Goal: Information Seeking & Learning: Learn about a topic

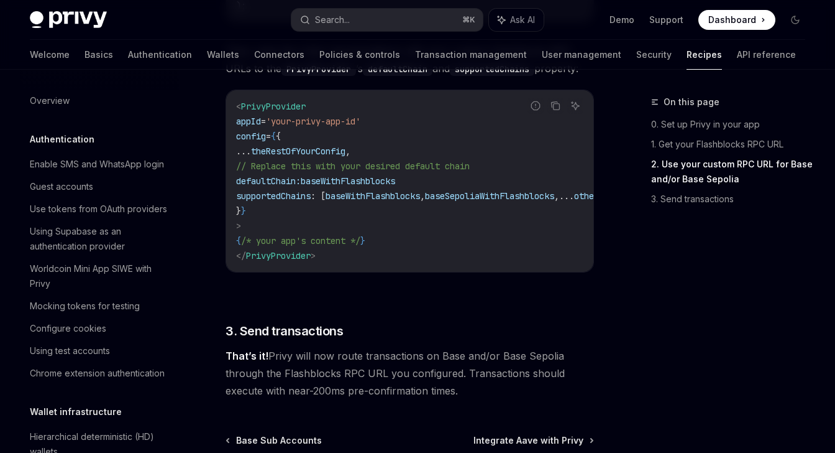
scroll to position [1156, 0]
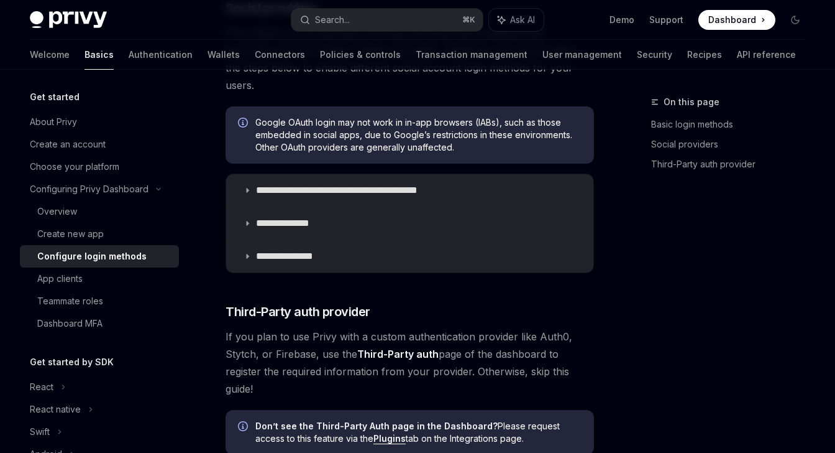
scroll to position [541, 0]
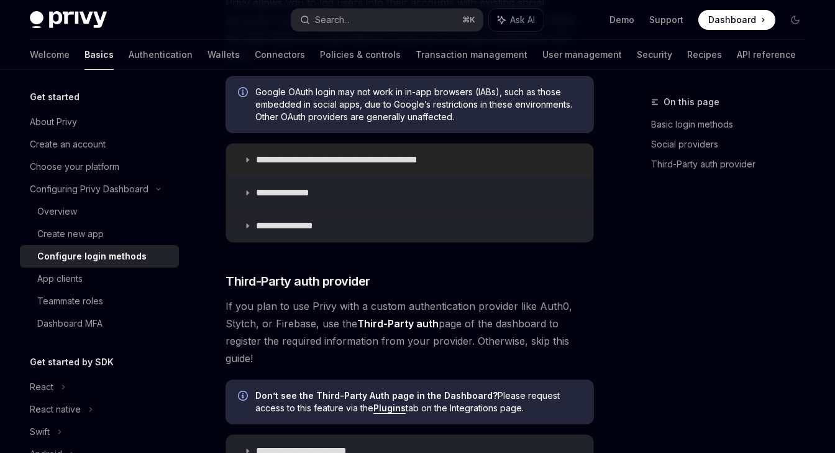
click at [390, 154] on p "**********" at bounding box center [358, 160] width 205 height 12
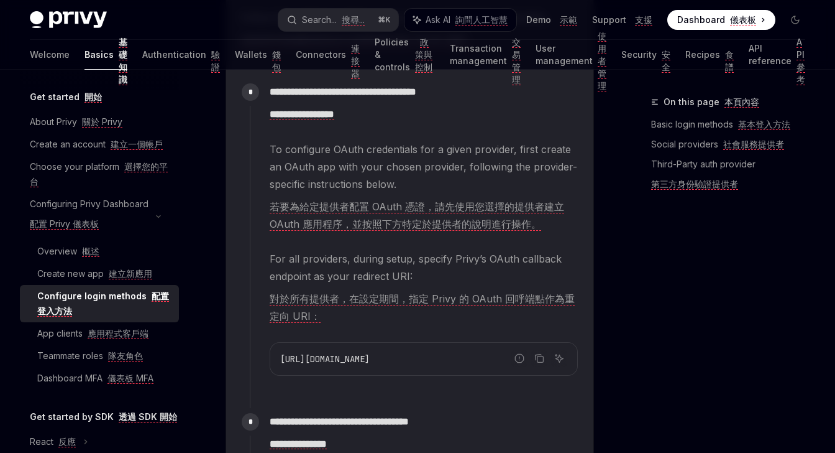
scroll to position [1254, 0]
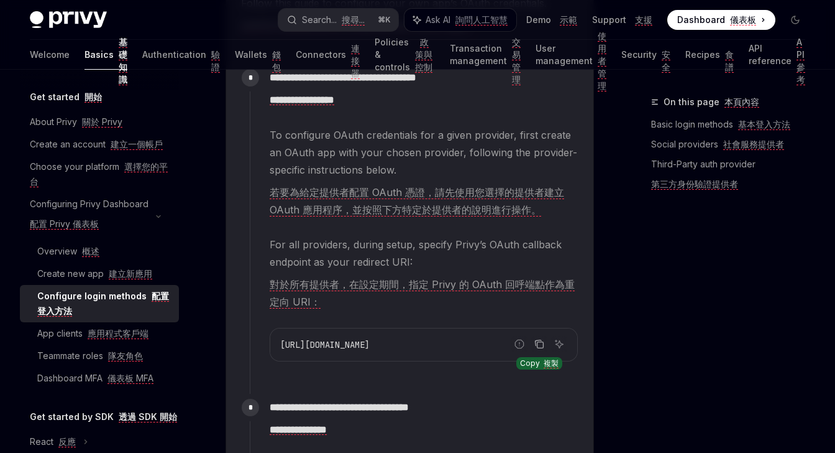
click at [541, 342] on icon "Copy the contents from the code block" at bounding box center [541, 345] width 6 height 6
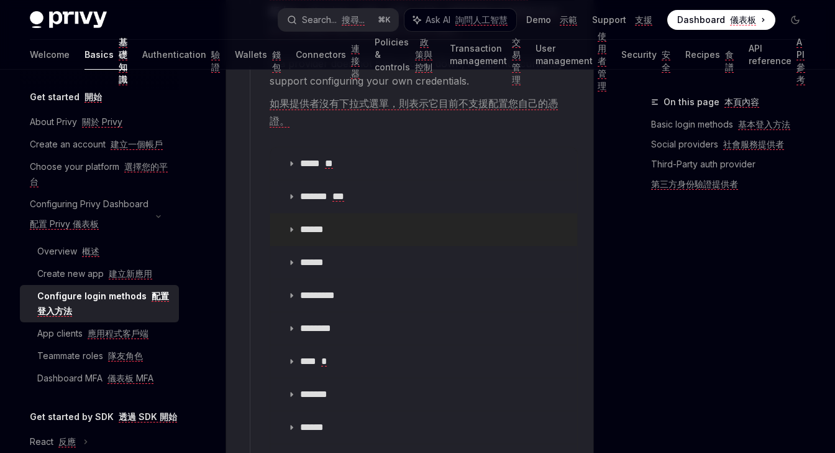
scroll to position [1921, 0]
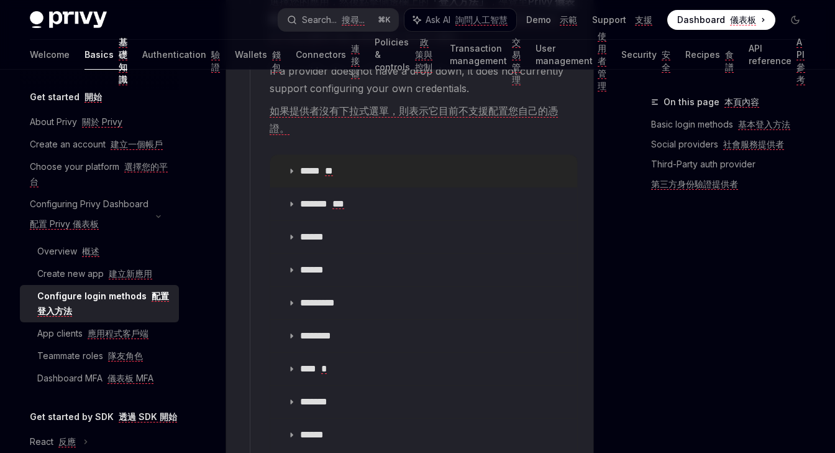
click at [333, 166] on font "**" at bounding box center [329, 171] width 8 height 10
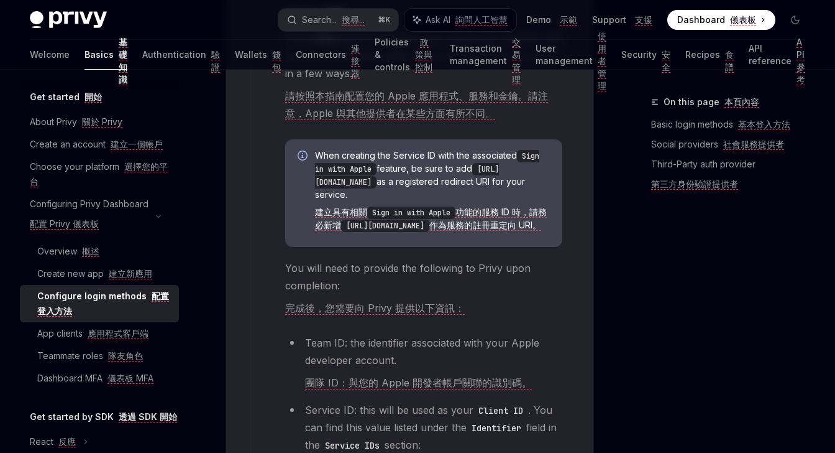
scroll to position [2101, 0]
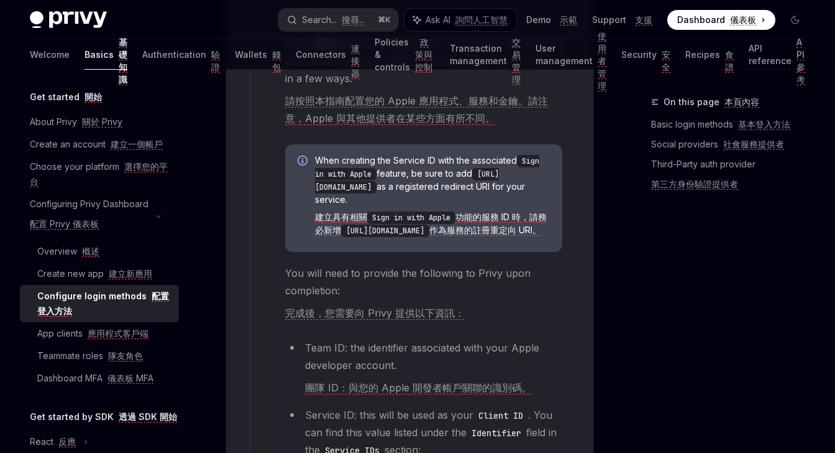
click at [430, 224] on code "https://auth.privy.io/api/v1/oauth/callback" at bounding box center [385, 230] width 88 height 12
drag, startPoint x: 517, startPoint y: 206, endPoint x: 321, endPoint y: 211, distance: 195.9
click at [341, 224] on code "https://auth.privy.io/api/v1/oauth/callback" at bounding box center [385, 230] width 88 height 12
copy code "https://auth.privy.io/api/v1/oauth/callback"
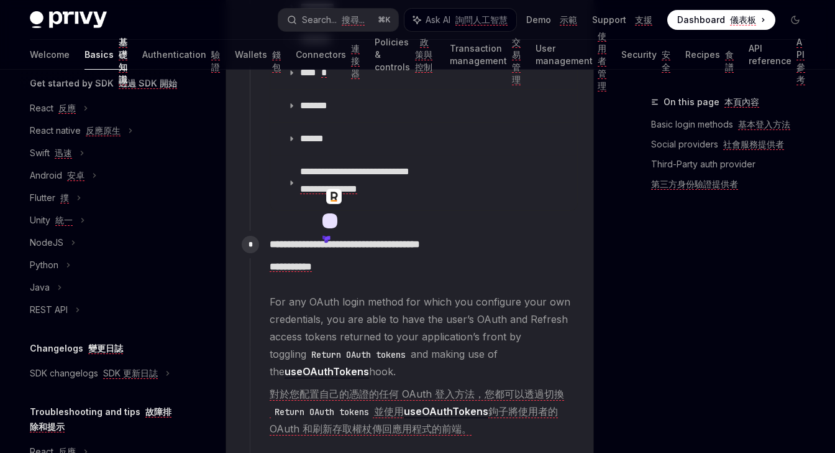
scroll to position [3511, 0]
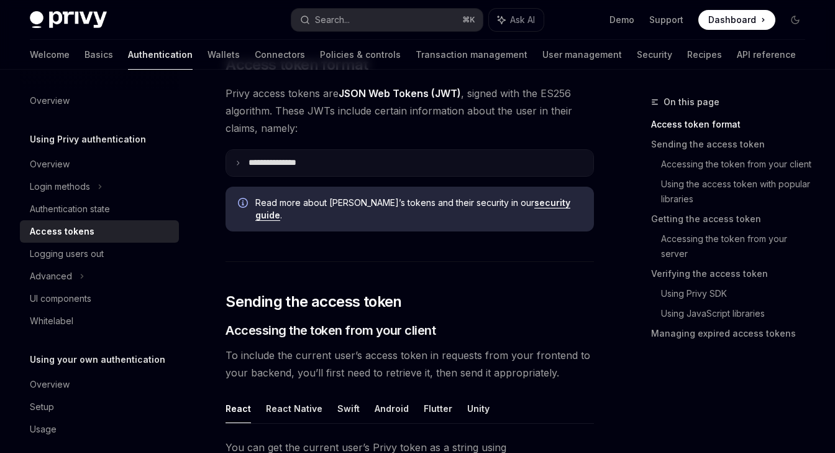
click at [286, 167] on p "**********" at bounding box center [283, 162] width 68 height 11
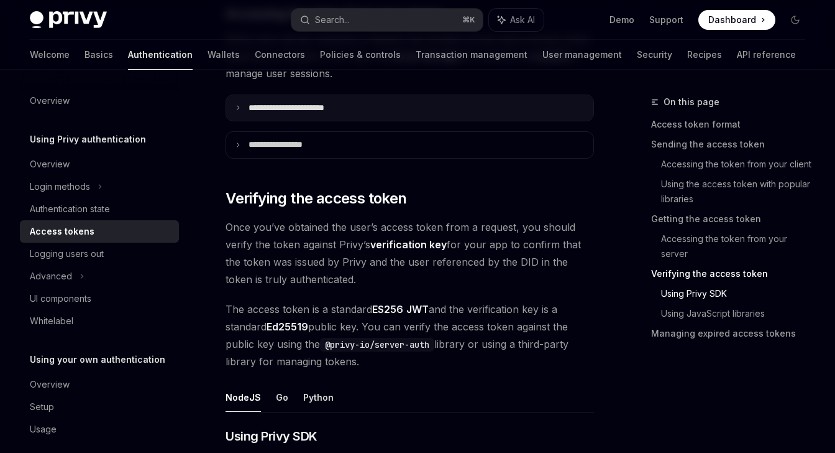
scroll to position [2078, 0]
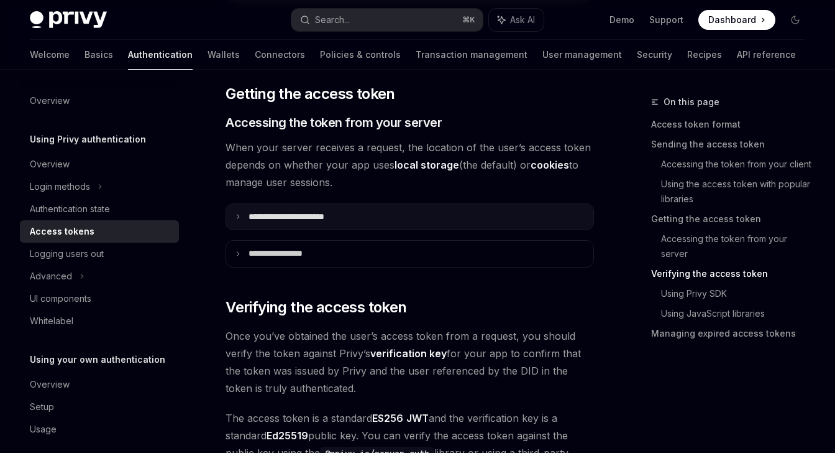
click at [325, 211] on p "**********" at bounding box center [301, 216] width 104 height 11
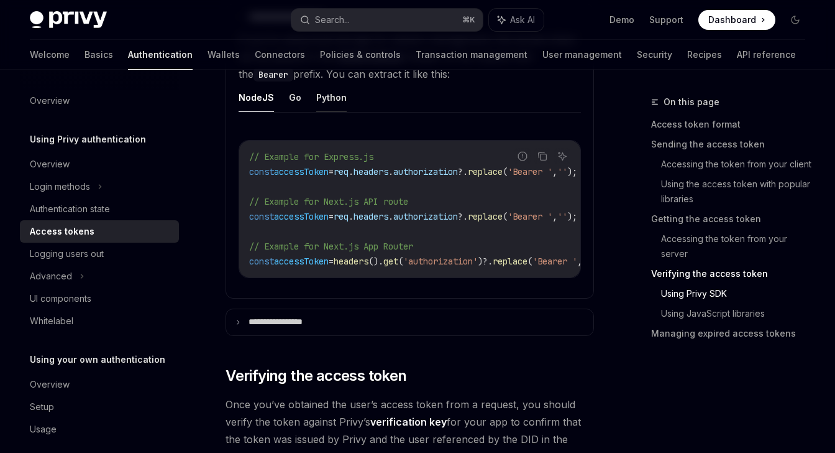
scroll to position [2306, 0]
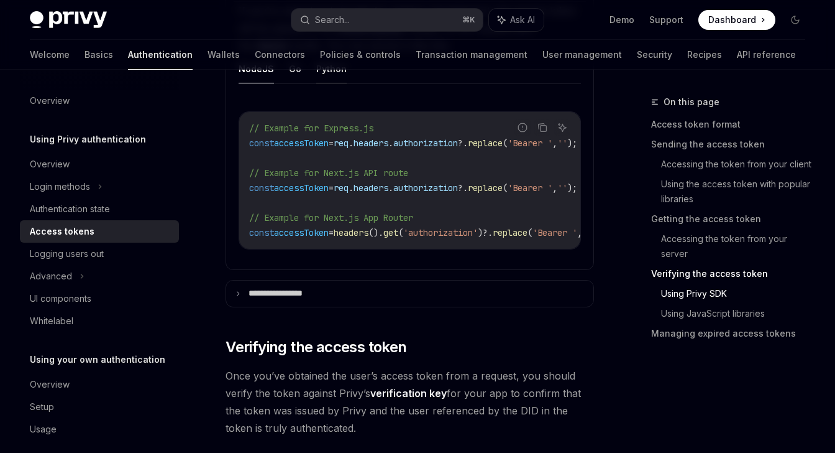
click at [314, 290] on p "**********" at bounding box center [288, 293] width 78 height 11
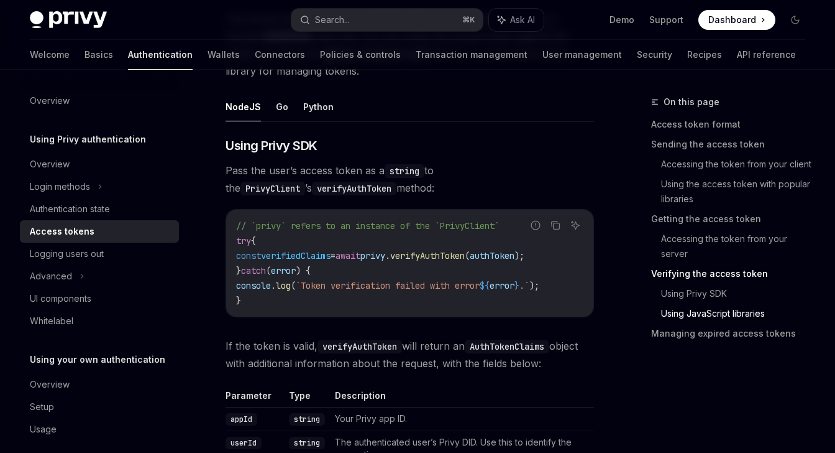
scroll to position [3060, 0]
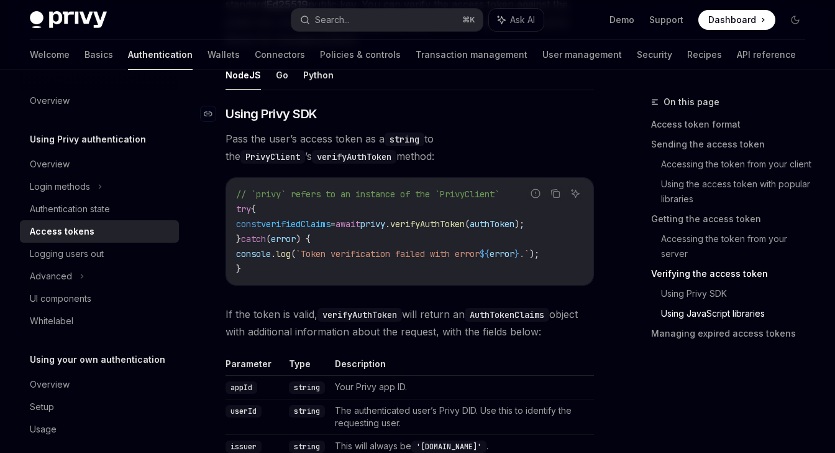
click at [279, 117] on span "Using Privy SDK" at bounding box center [272, 113] width 92 height 17
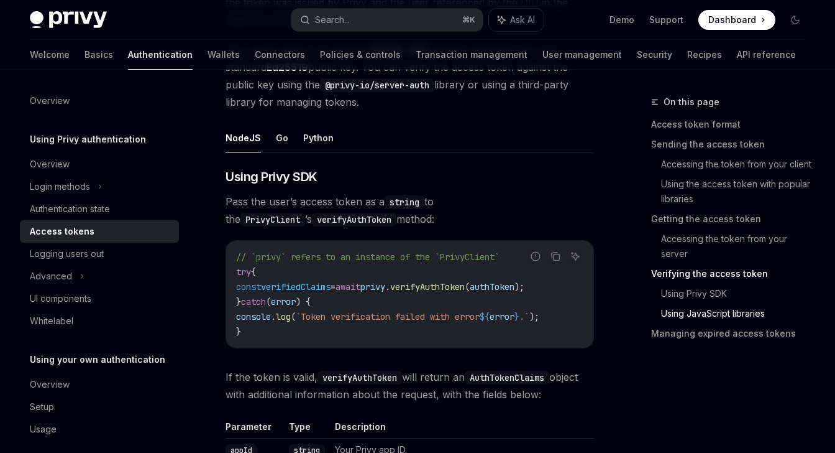
scroll to position [2956, 0]
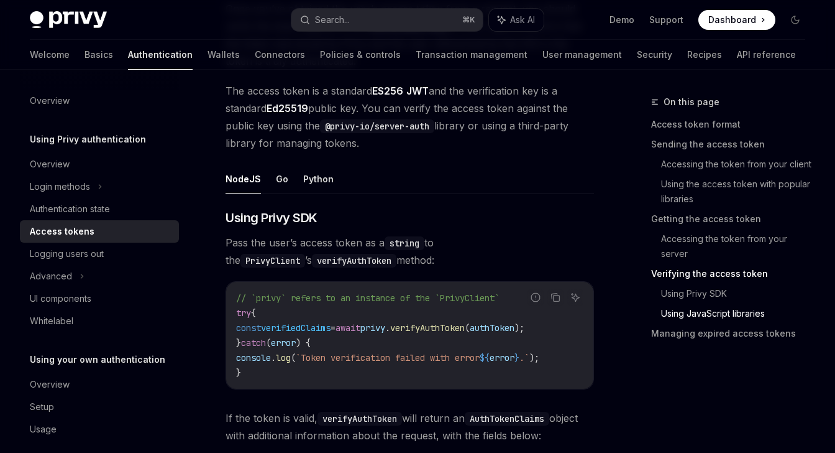
click at [287, 178] on ul "NodeJS Go Python" at bounding box center [410, 179] width 369 height 30
click at [283, 187] on button "Go" at bounding box center [282, 178] width 12 height 29
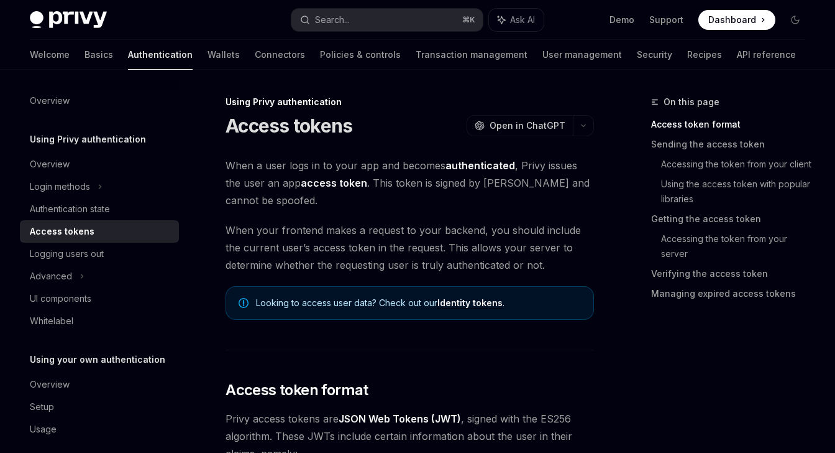
click at [101, 237] on div "Access tokens" at bounding box center [101, 231] width 142 height 15
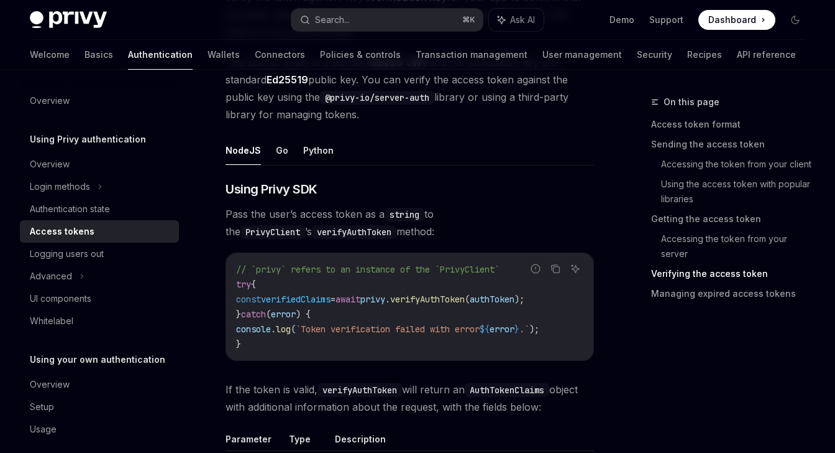
scroll to position [2016, 0]
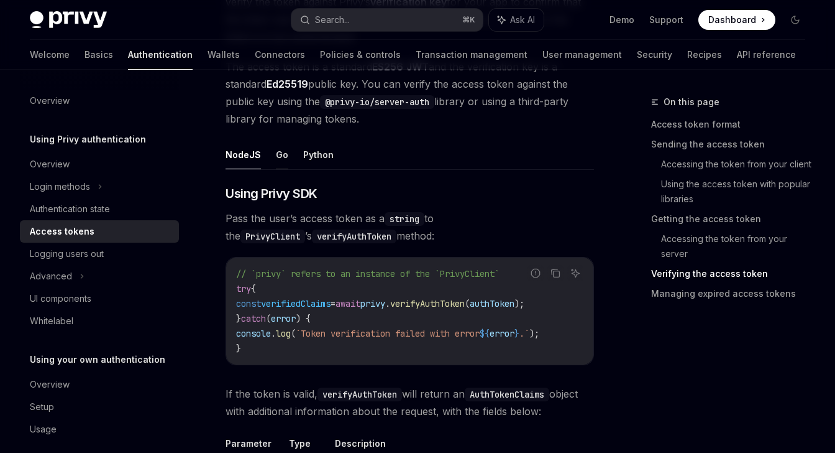
click at [281, 149] on button "Go" at bounding box center [282, 154] width 12 height 29
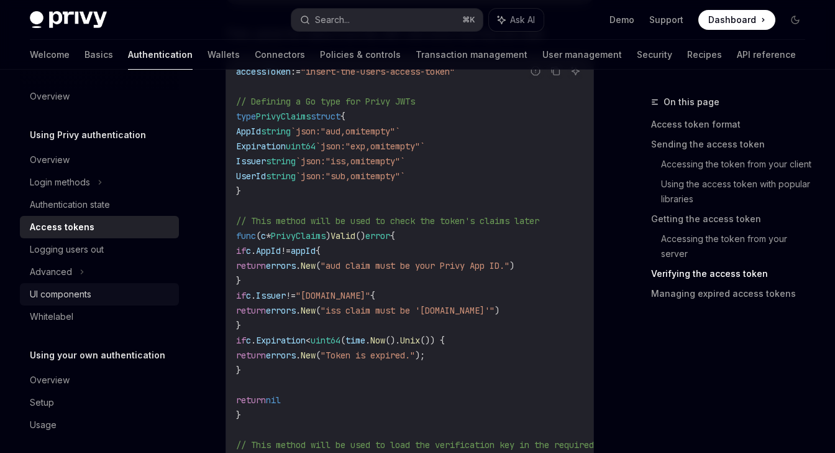
scroll to position [12, 0]
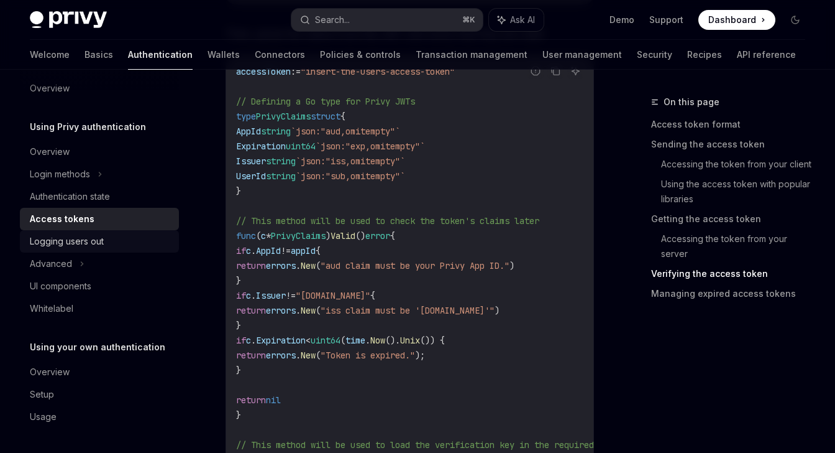
click at [94, 239] on div "Logging users out" at bounding box center [67, 241] width 74 height 15
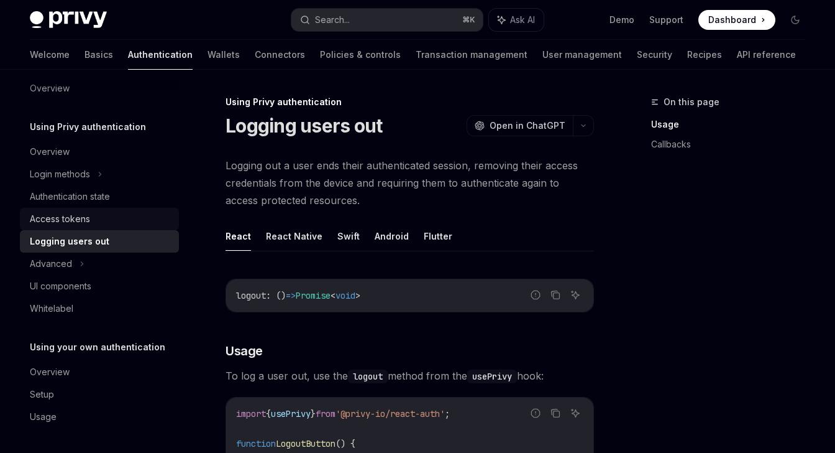
click at [88, 218] on div "Access tokens" at bounding box center [60, 218] width 60 height 15
type textarea "*"
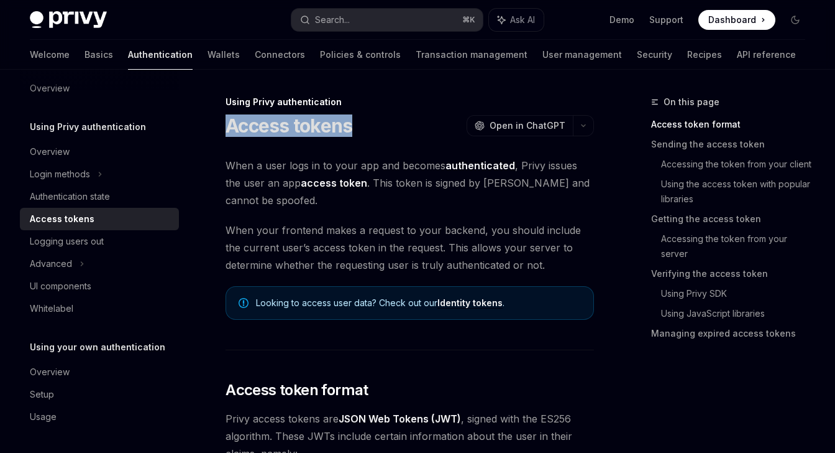
drag, startPoint x: 225, startPoint y: 127, endPoint x: 397, endPoint y: 126, distance: 171.6
copy h1 "Access tokens"
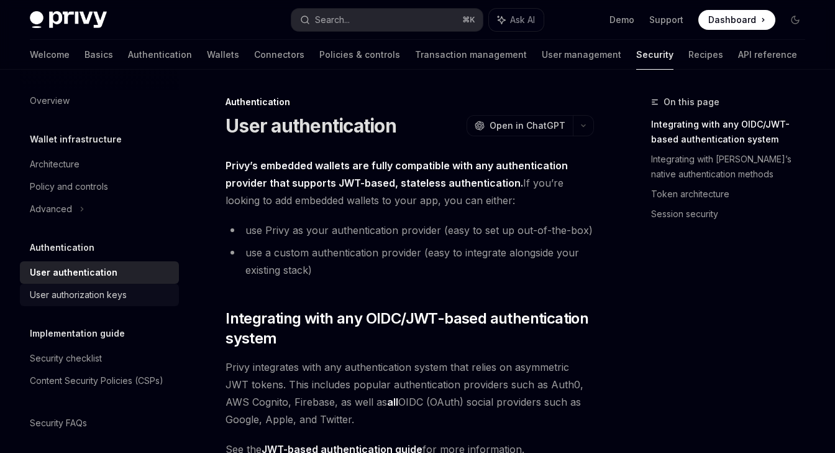
click at [124, 298] on div "User authorization keys" at bounding box center [78, 294] width 97 height 15
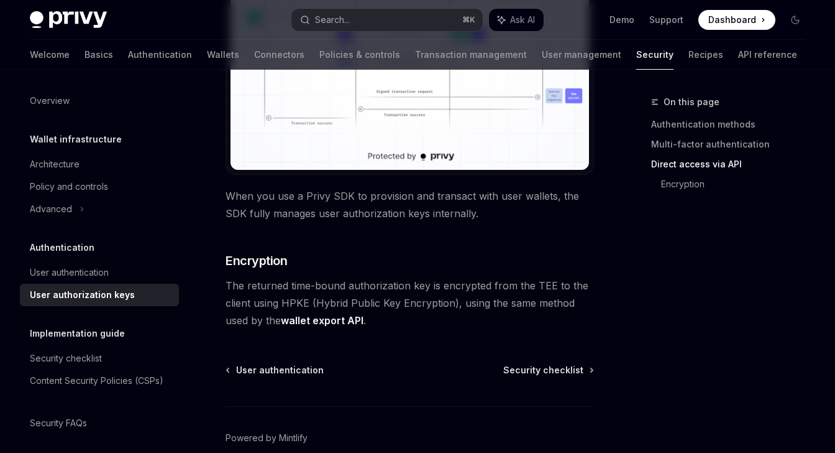
scroll to position [1232, 0]
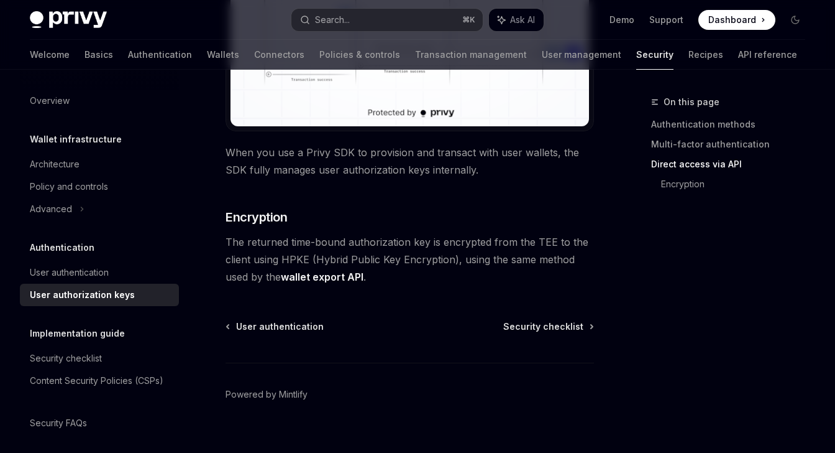
type textarea "*"
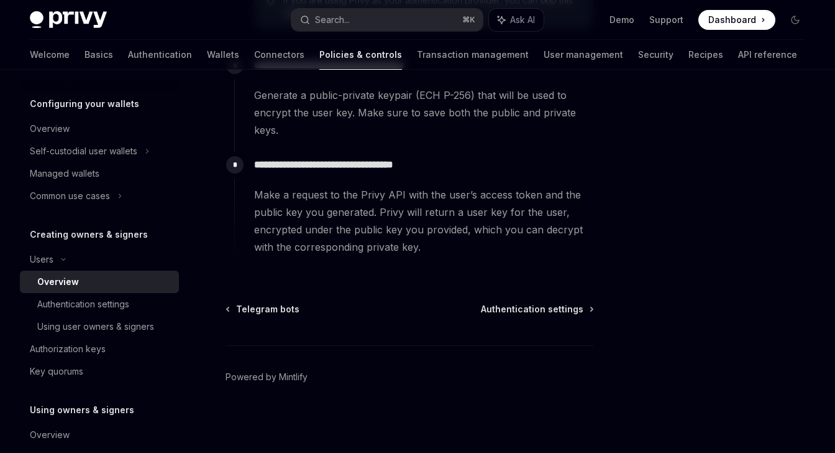
scroll to position [148, 0]
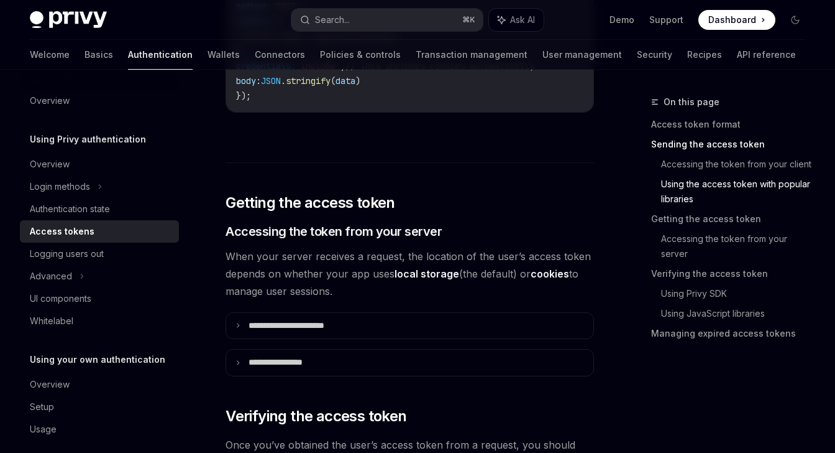
scroll to position [1593, 0]
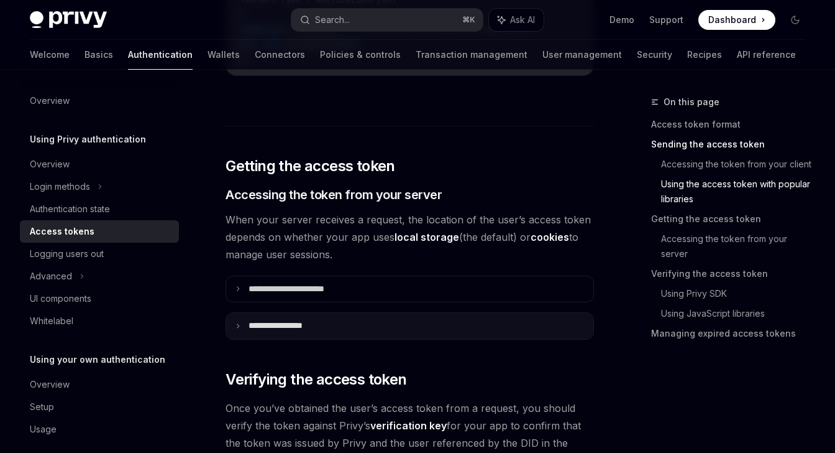
click at [333, 318] on summary "**********" at bounding box center [409, 326] width 367 height 26
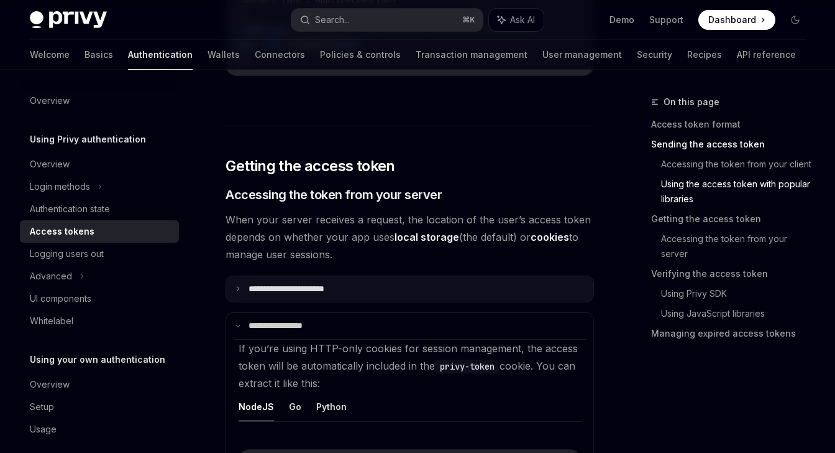
click at [343, 293] on summary "**********" at bounding box center [409, 289] width 367 height 26
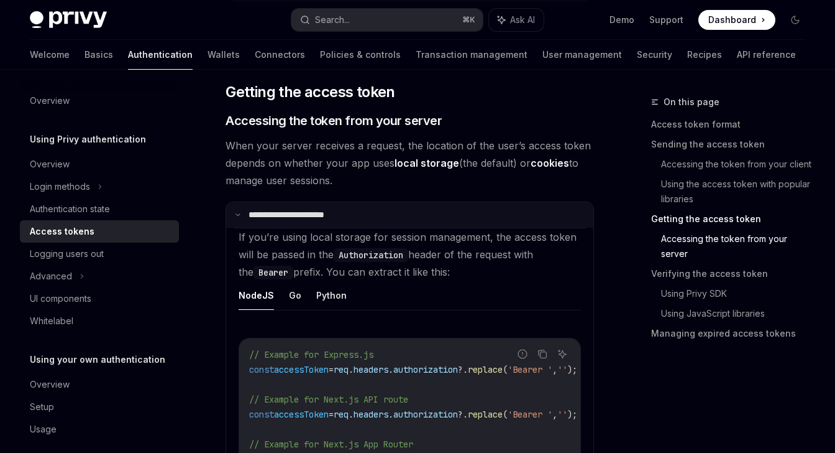
scroll to position [1748, 0]
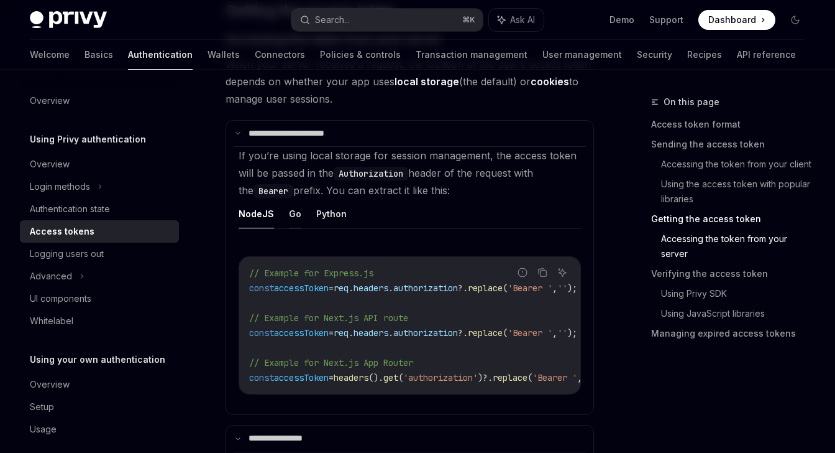
click at [297, 213] on button "Go" at bounding box center [295, 213] width 12 height 29
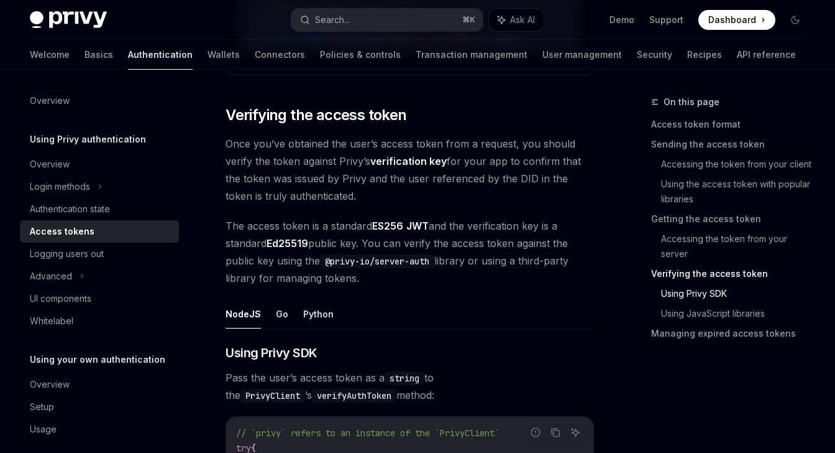
scroll to position [2361, 0]
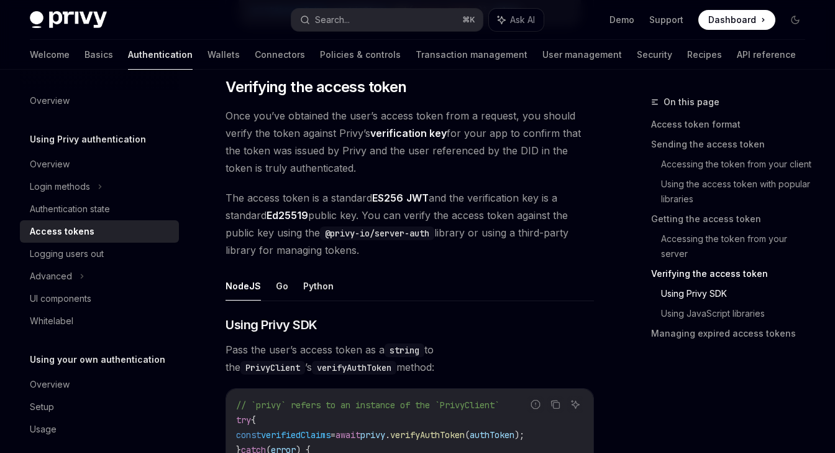
click at [272, 294] on ul "NodeJS Go Python" at bounding box center [410, 286] width 369 height 30
click at [280, 289] on button "Go" at bounding box center [282, 285] width 12 height 29
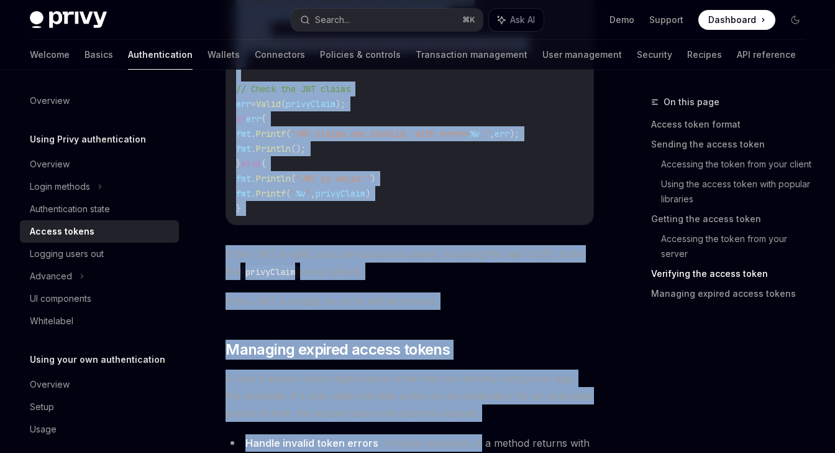
scroll to position [3537, 0]
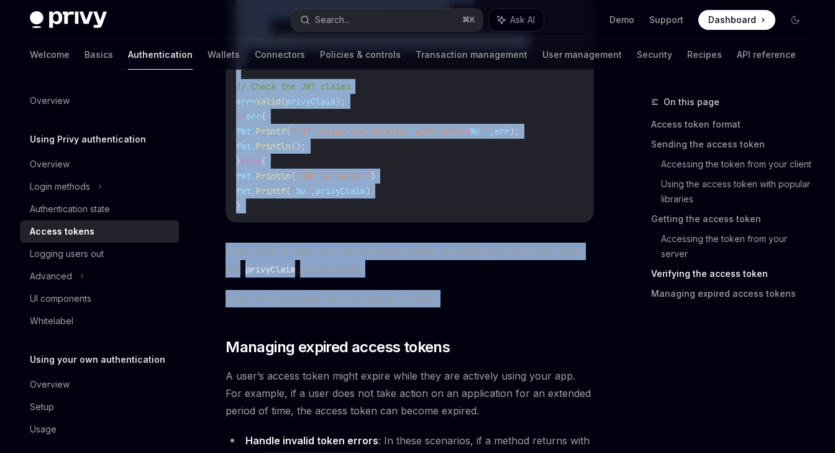
drag, startPoint x: 213, startPoint y: 150, endPoint x: 491, endPoint y: 321, distance: 326.4
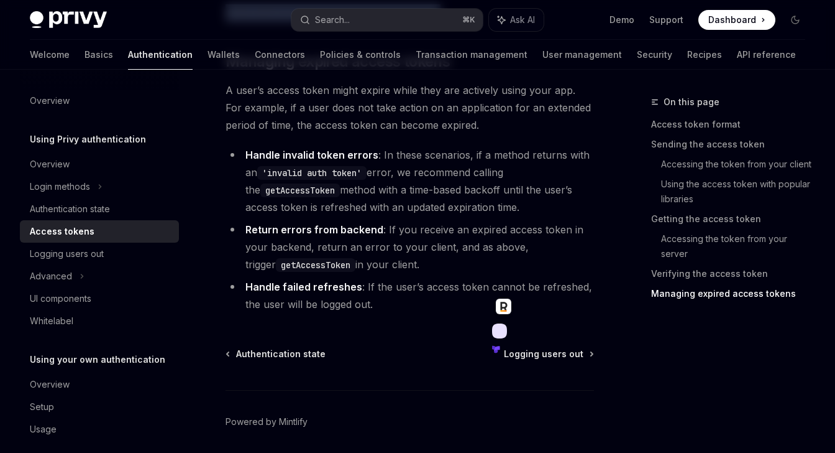
scroll to position [3827, 0]
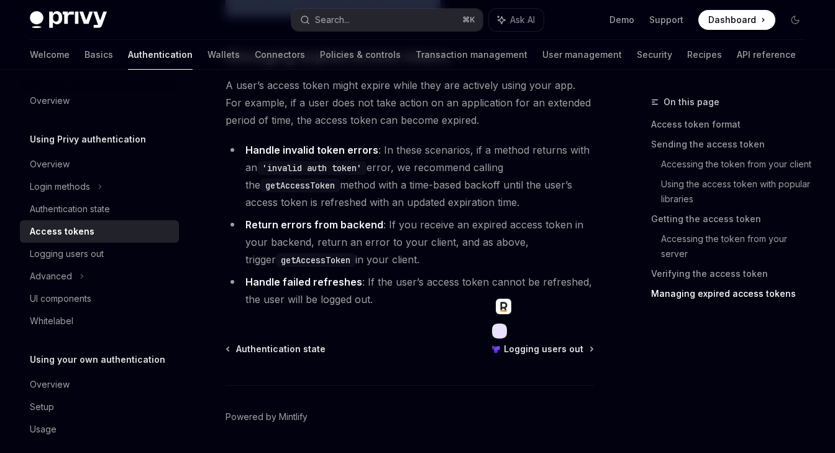
copy div "NodeJS Go Python For Go, the golang-jwt library is a popular choice for token v…"
click at [132, 252] on div "Logging users out" at bounding box center [101, 253] width 142 height 15
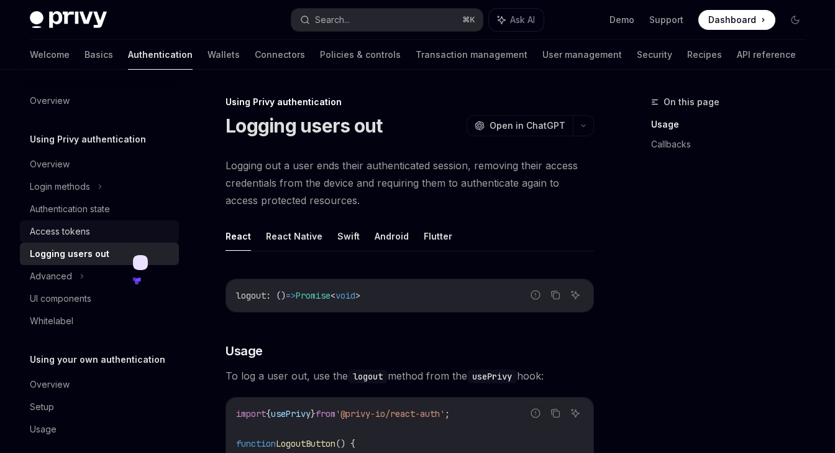
click at [118, 226] on div "Access tokens" at bounding box center [101, 231] width 142 height 15
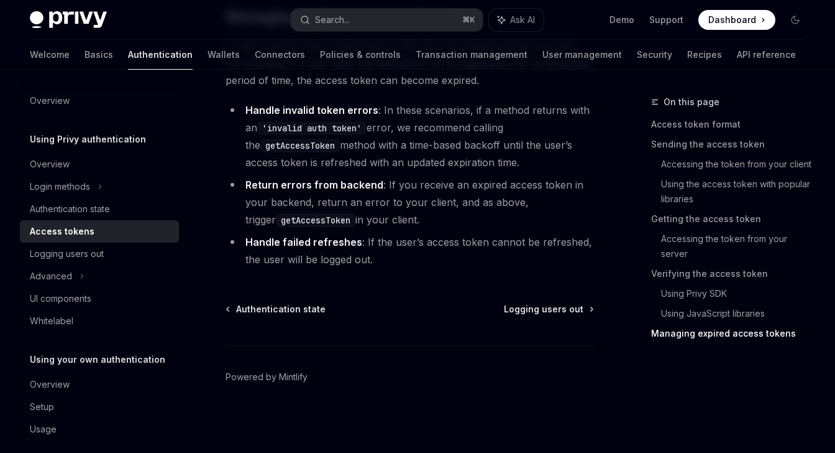
scroll to position [12, 0]
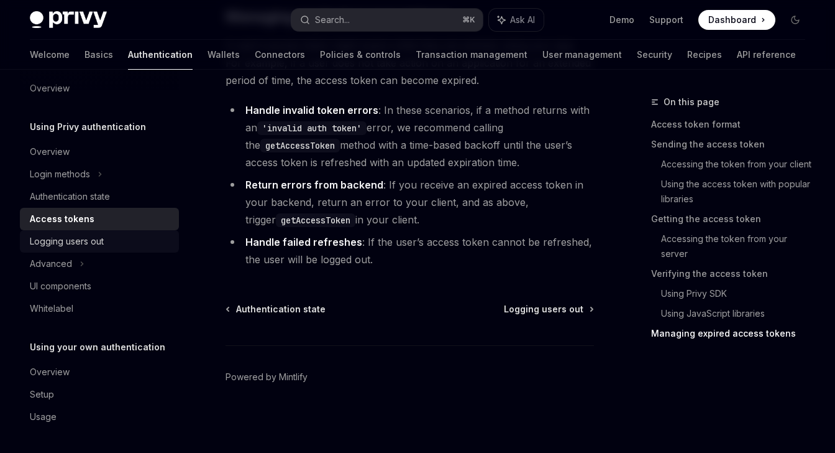
click at [121, 234] on div "Logging users out" at bounding box center [101, 241] width 142 height 15
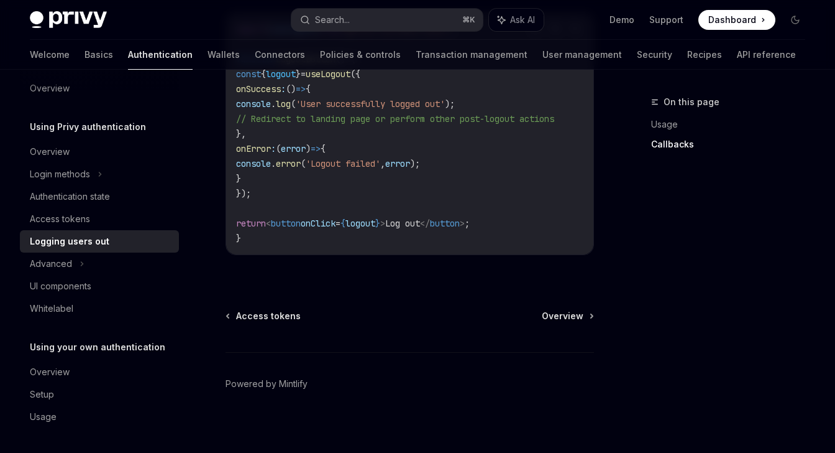
scroll to position [713, 0]
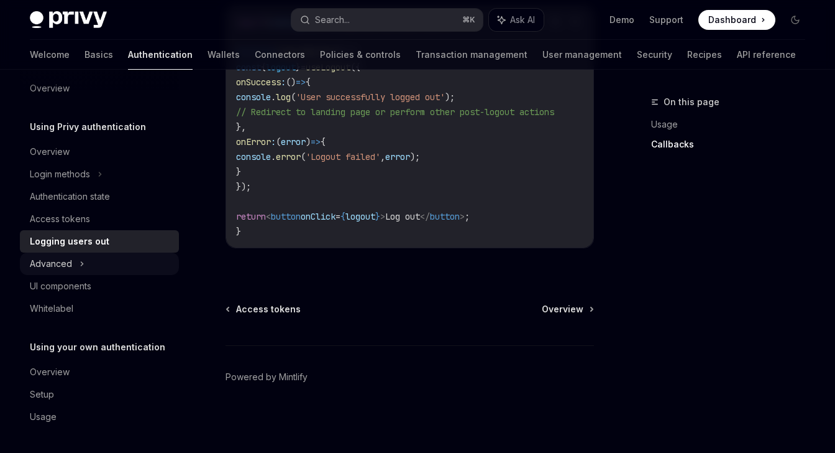
click at [119, 261] on div "Advanced" at bounding box center [99, 263] width 159 height 22
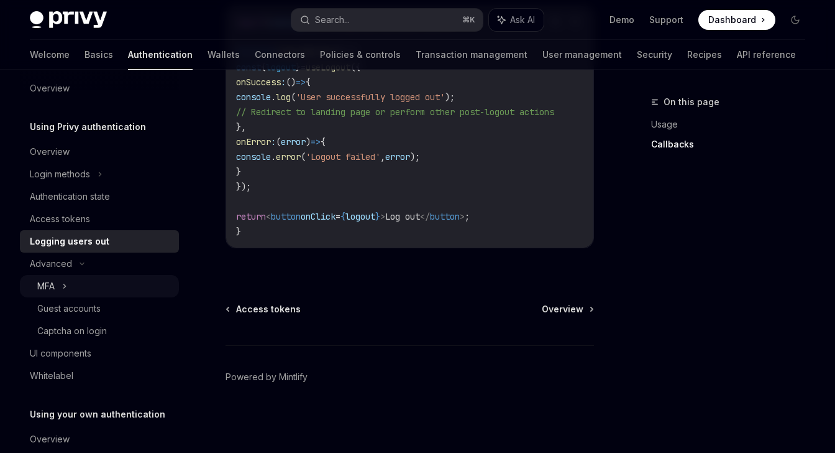
click at [113, 286] on div "MFA" at bounding box center [99, 286] width 159 height 22
type textarea "*"
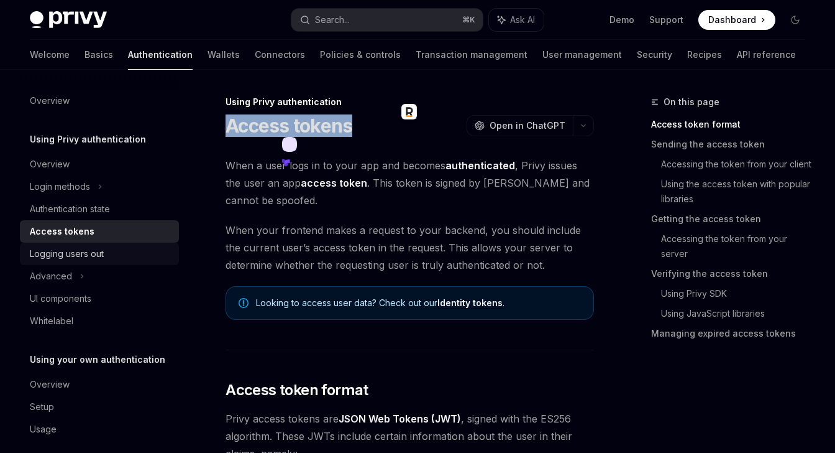
click at [99, 260] on div "Logging users out" at bounding box center [67, 253] width 74 height 15
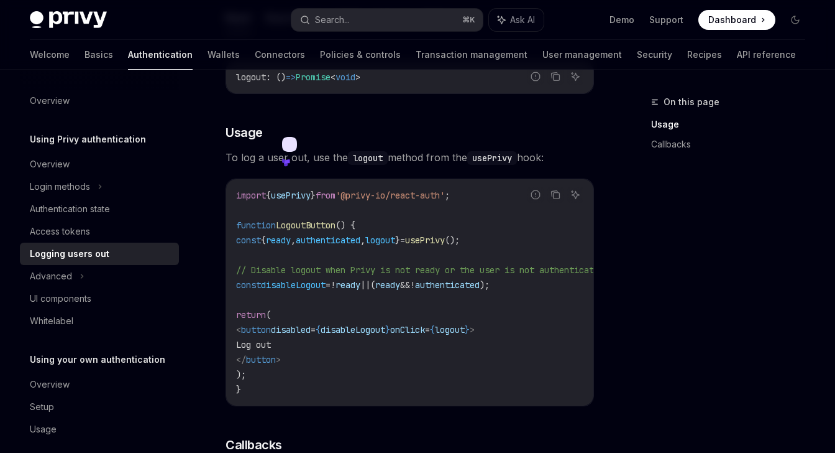
scroll to position [264, 0]
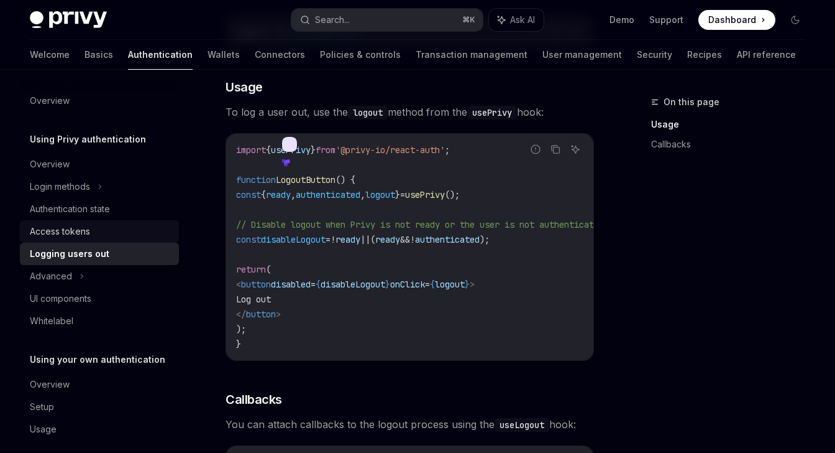
click at [74, 226] on div "Access tokens" at bounding box center [60, 231] width 60 height 15
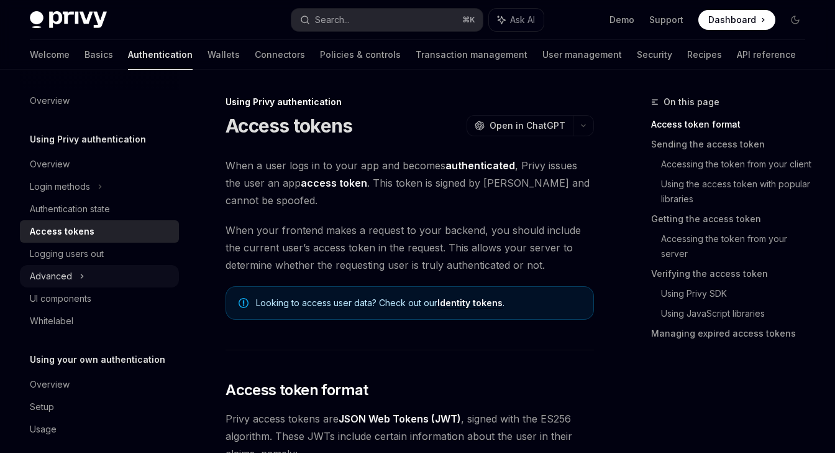
click at [81, 280] on icon at bounding box center [82, 276] width 5 height 15
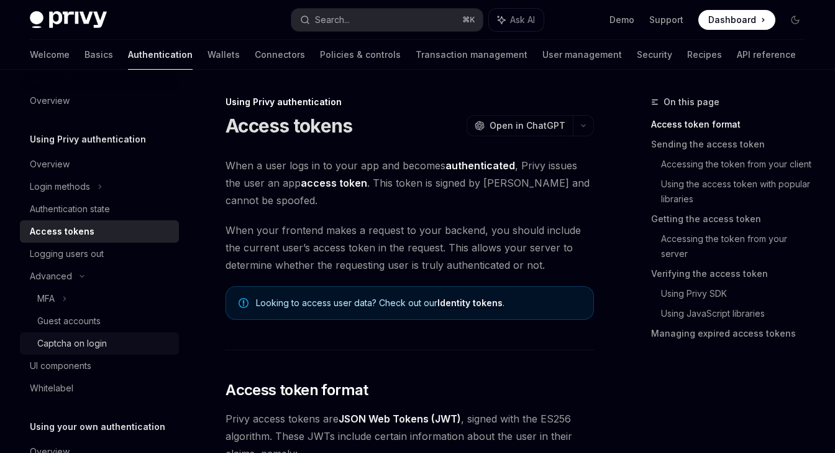
click at [99, 344] on div "Captcha on login" at bounding box center [72, 343] width 70 height 15
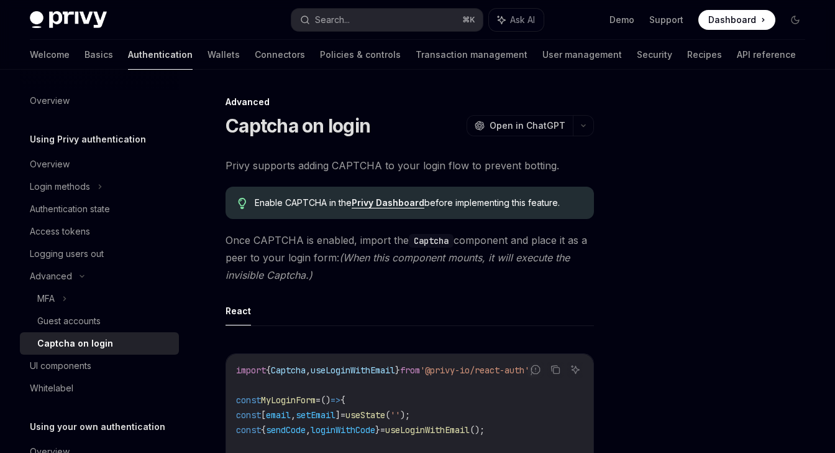
click at [128, 53] on link "Authentication" at bounding box center [160, 55] width 65 height 30
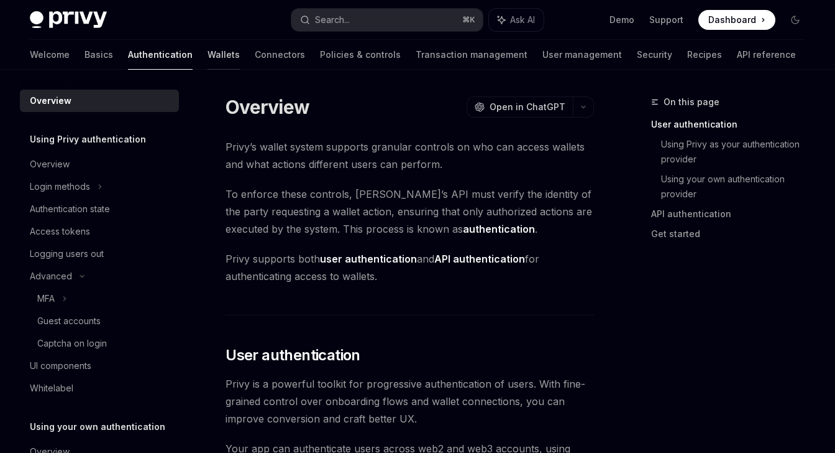
click at [208, 53] on link "Wallets" at bounding box center [224, 55] width 32 height 30
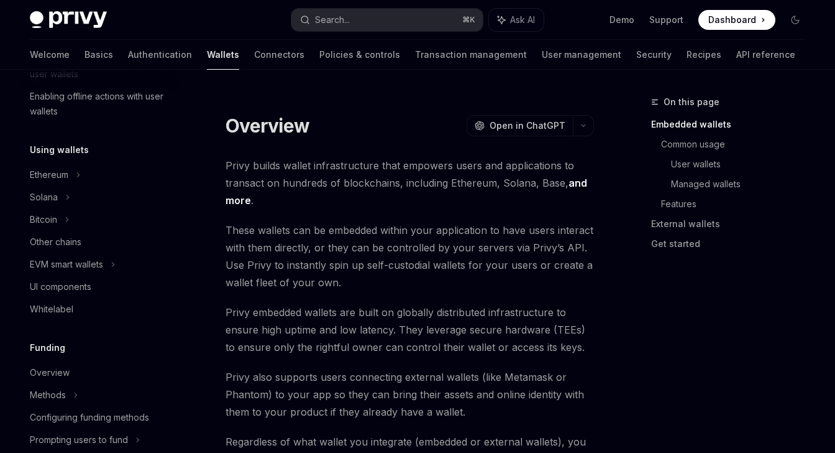
scroll to position [289, 0]
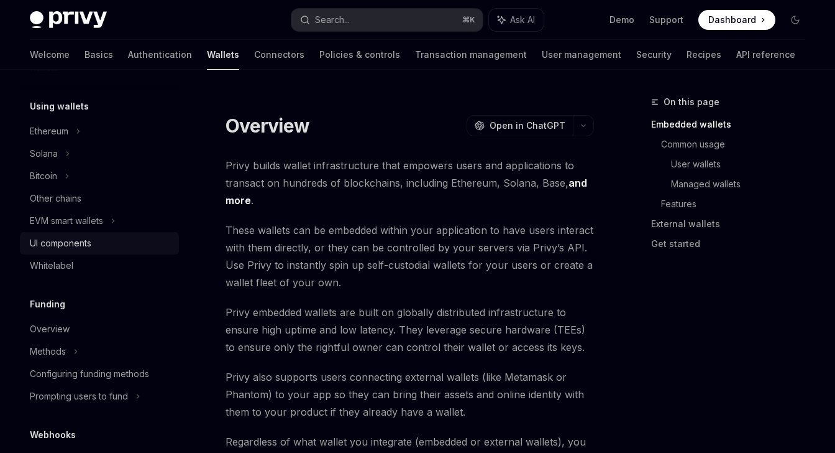
click at [102, 240] on div "UI components" at bounding box center [101, 243] width 142 height 15
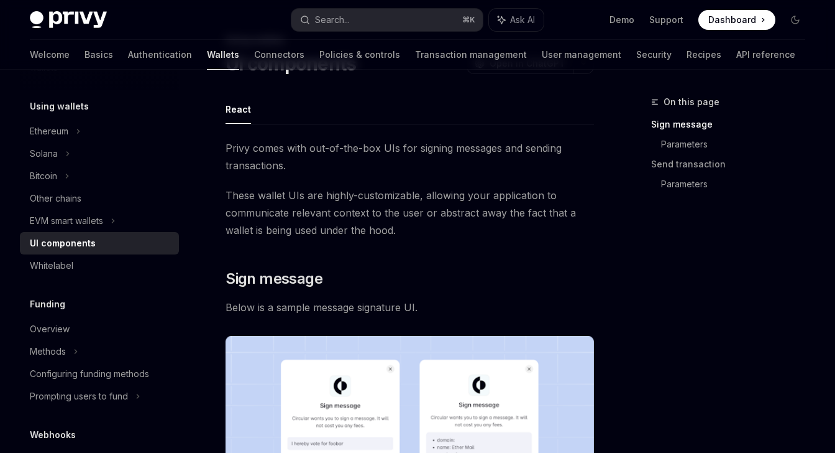
scroll to position [185, 0]
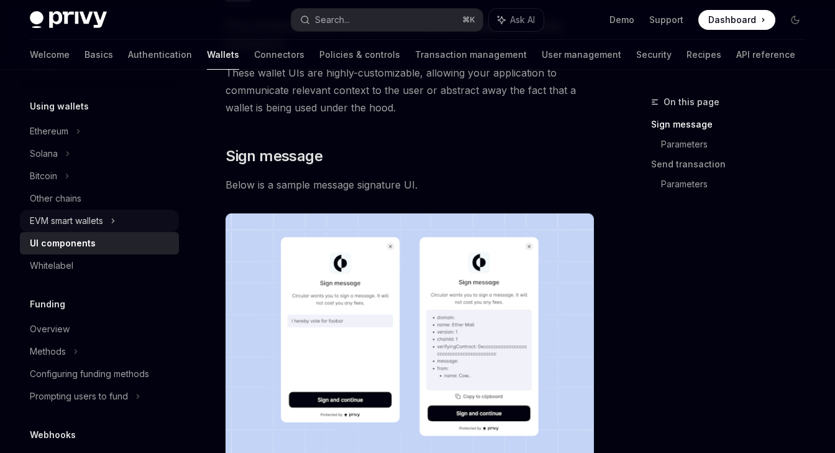
click at [114, 219] on icon at bounding box center [114, 221] width 2 height 4
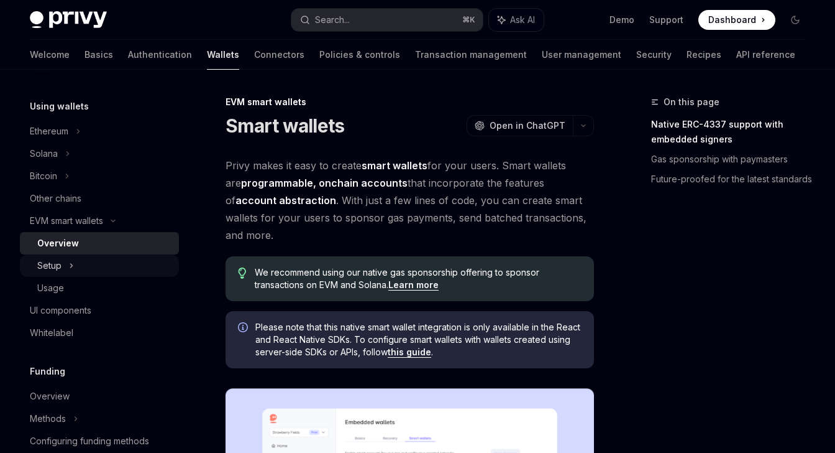
click at [108, 257] on div "Setup" at bounding box center [99, 265] width 159 height 22
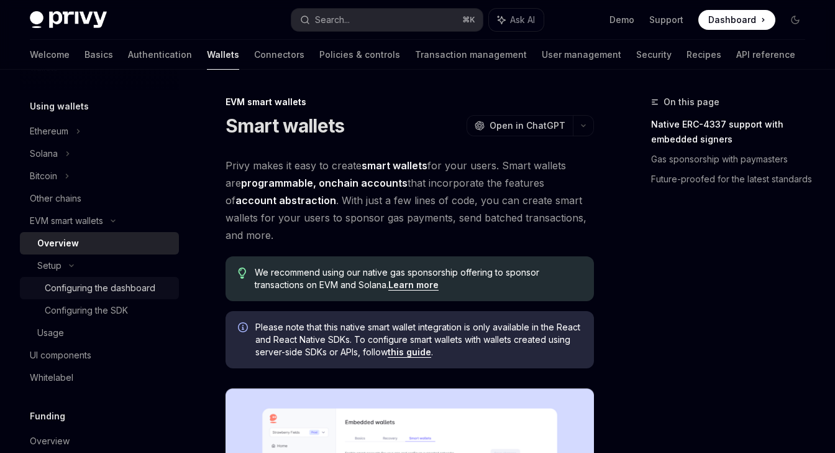
click at [106, 280] on div "Configuring the dashboard" at bounding box center [100, 287] width 111 height 15
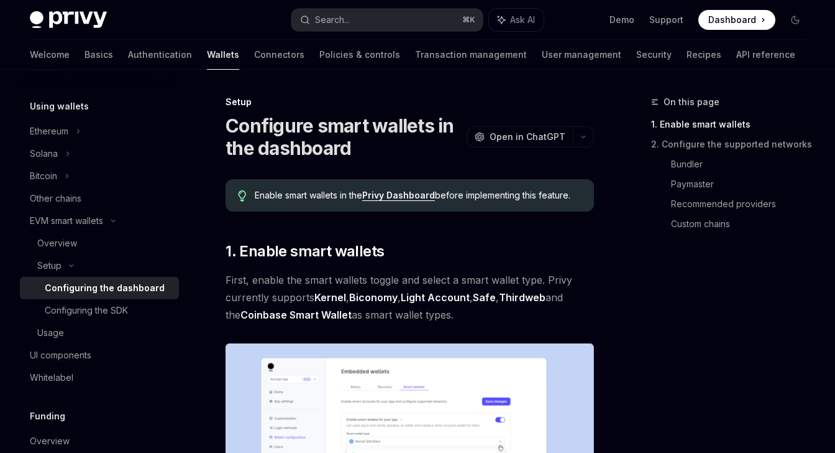
type textarea "*"
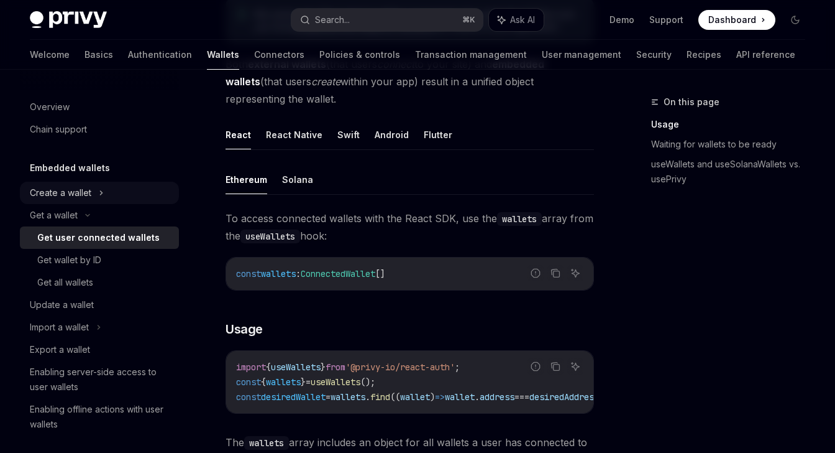
click at [125, 192] on div "Create a wallet" at bounding box center [99, 193] width 159 height 22
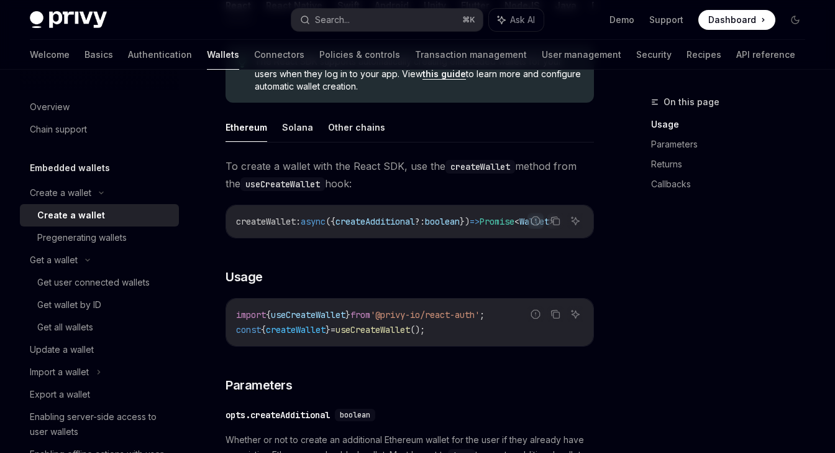
scroll to position [396, 0]
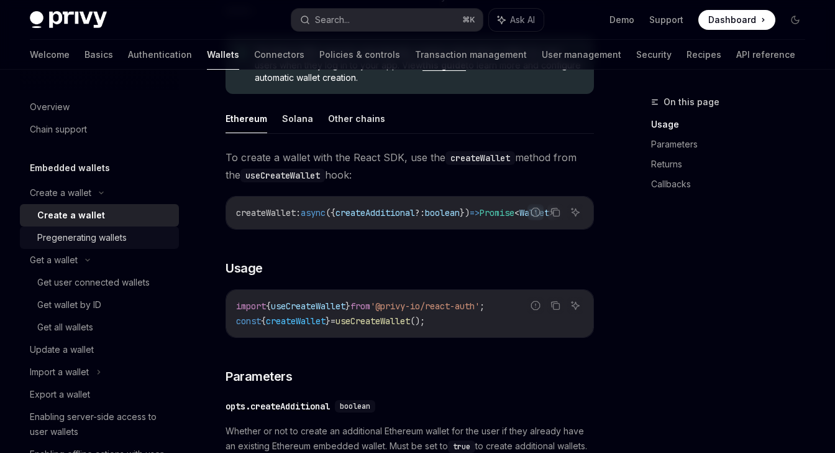
click at [108, 235] on div "Pregenerating wallets" at bounding box center [82, 237] width 90 height 15
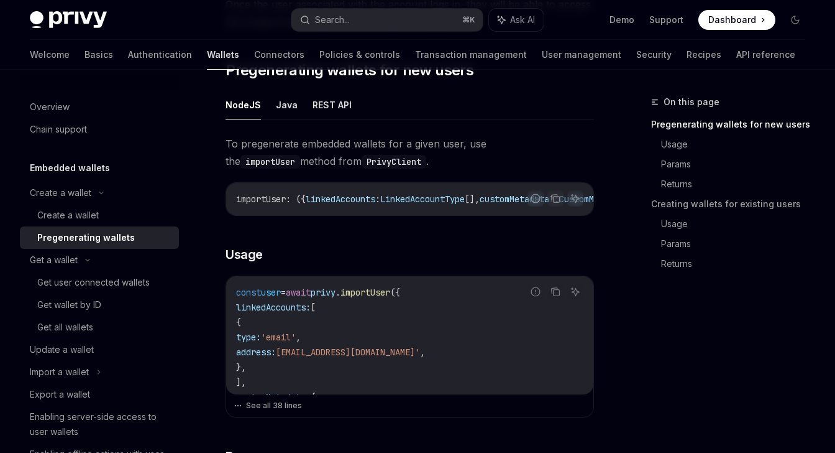
scroll to position [267, 0]
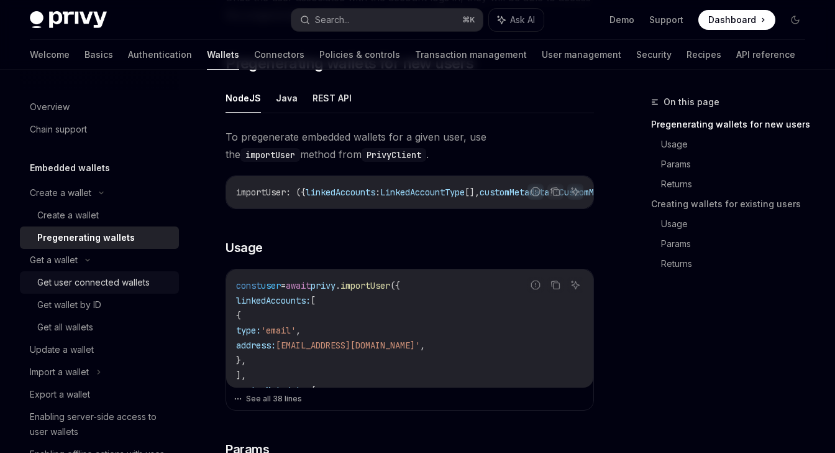
click at [90, 290] on link "Get user connected wallets" at bounding box center [99, 282] width 159 height 22
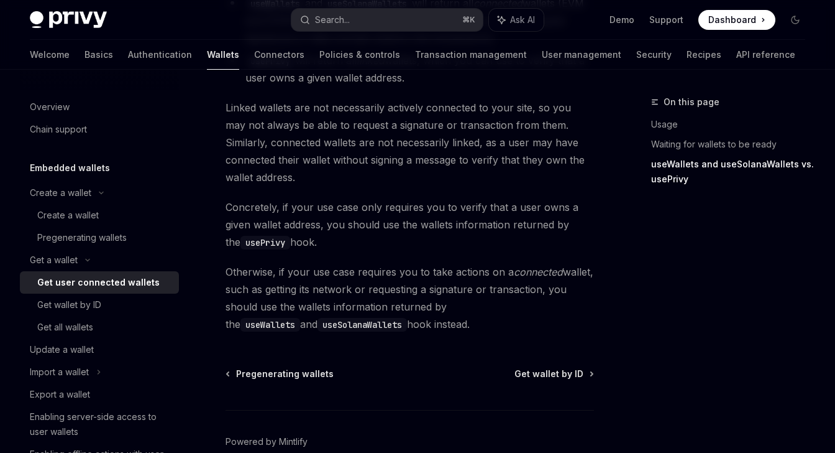
scroll to position [1384, 0]
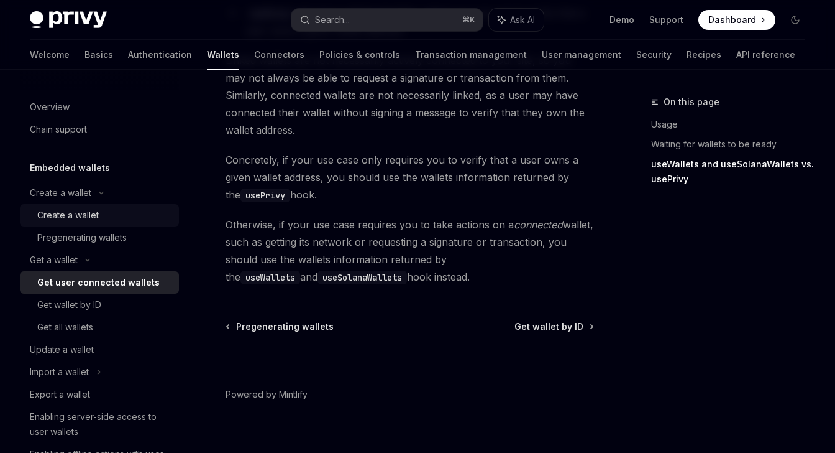
click at [111, 212] on div "Create a wallet" at bounding box center [104, 215] width 134 height 15
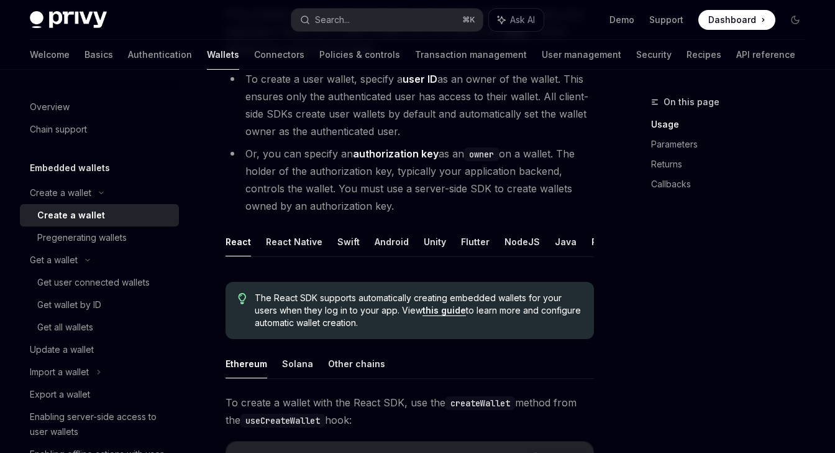
scroll to position [152, 0]
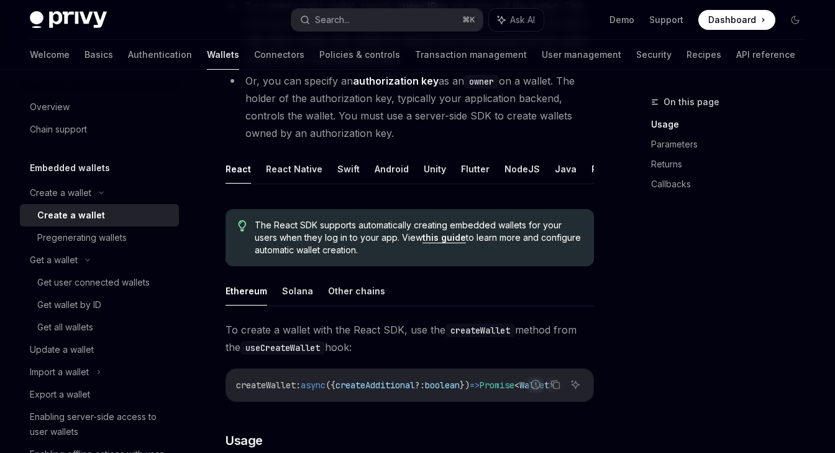
scroll to position [235, 0]
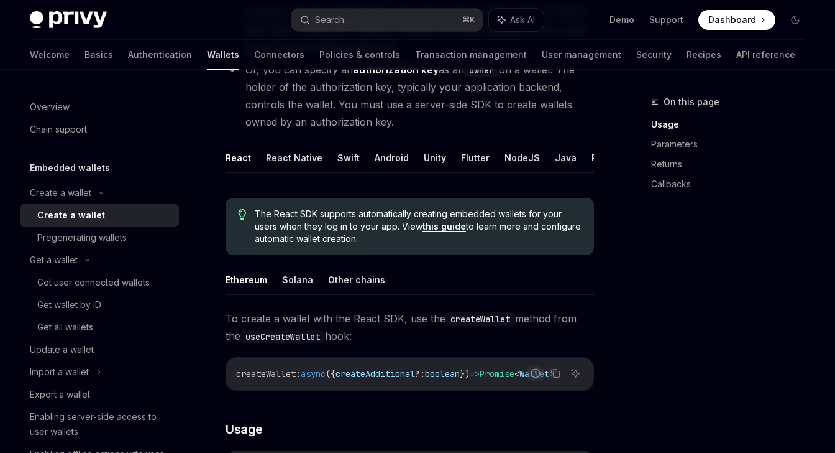
click at [343, 279] on button "Other chains" at bounding box center [356, 279] width 57 height 29
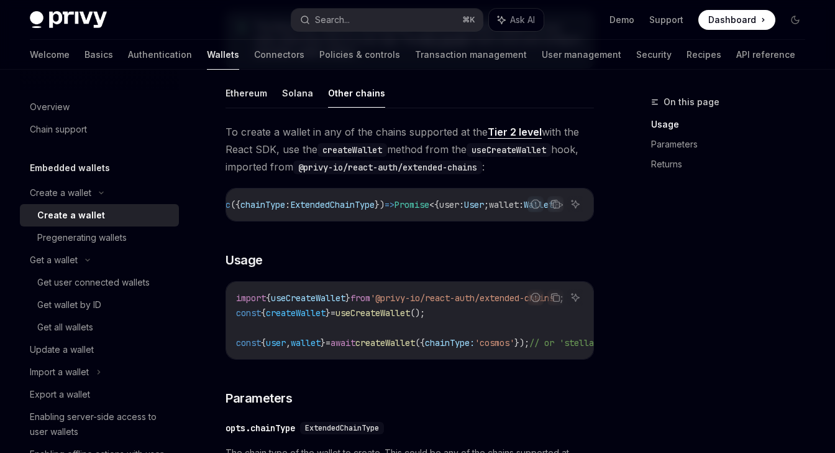
click at [507, 313] on code "import { useCreateWallet } from '@privy-io/react-auth/extended-chains' ; const …" at bounding box center [467, 320] width 462 height 60
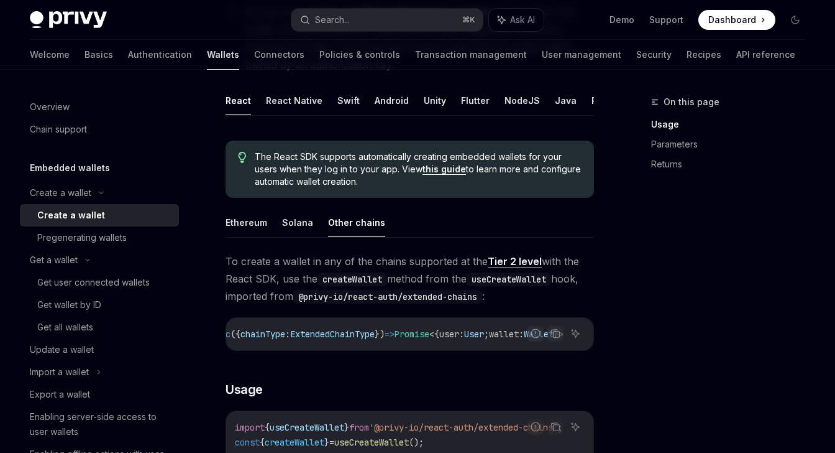
scroll to position [387, 0]
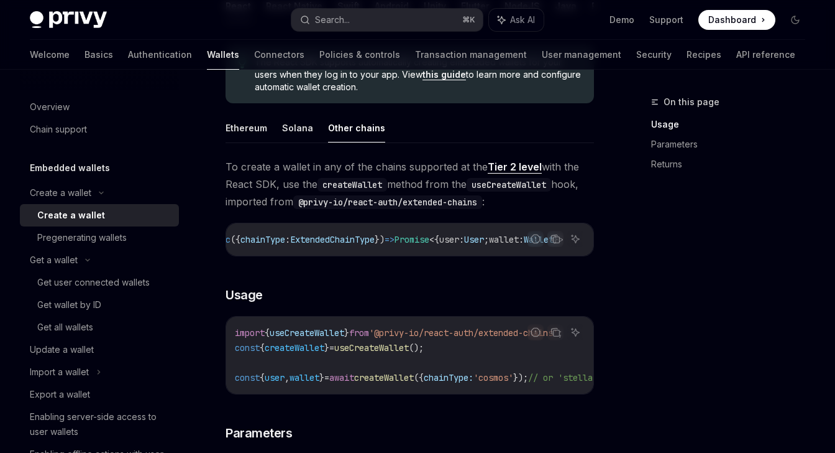
click at [523, 165] on link "Tier 2 level" at bounding box center [515, 166] width 54 height 13
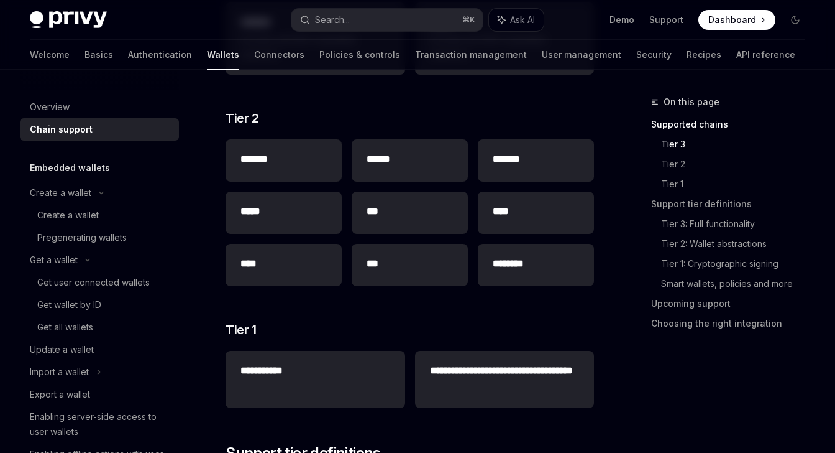
scroll to position [322, 0]
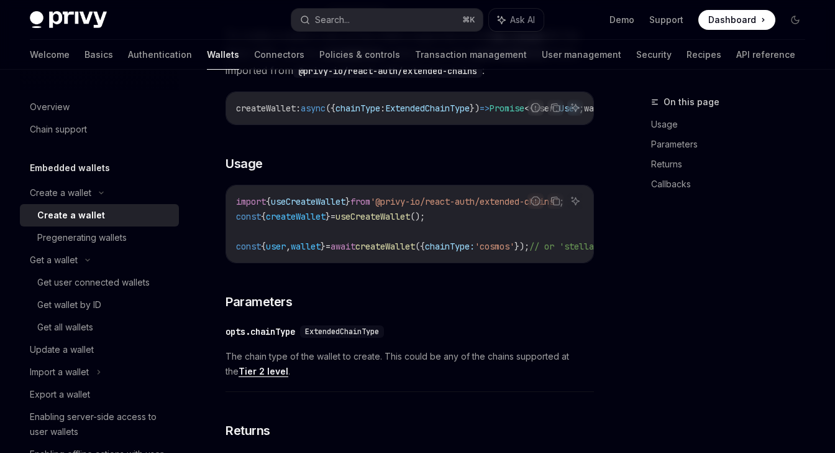
scroll to position [423, 0]
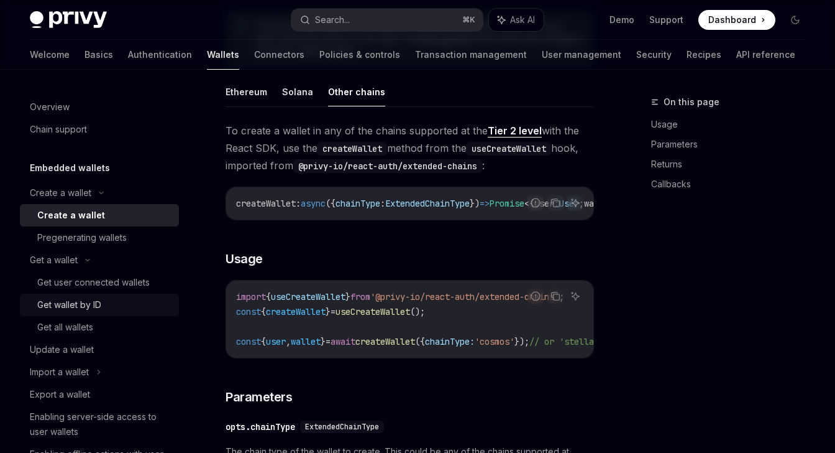
click at [69, 307] on div "Get wallet by ID" at bounding box center [69, 304] width 64 height 15
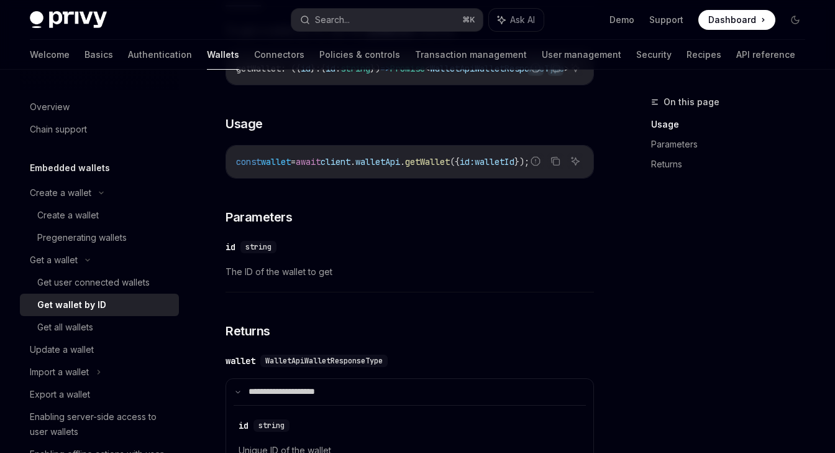
scroll to position [314, 0]
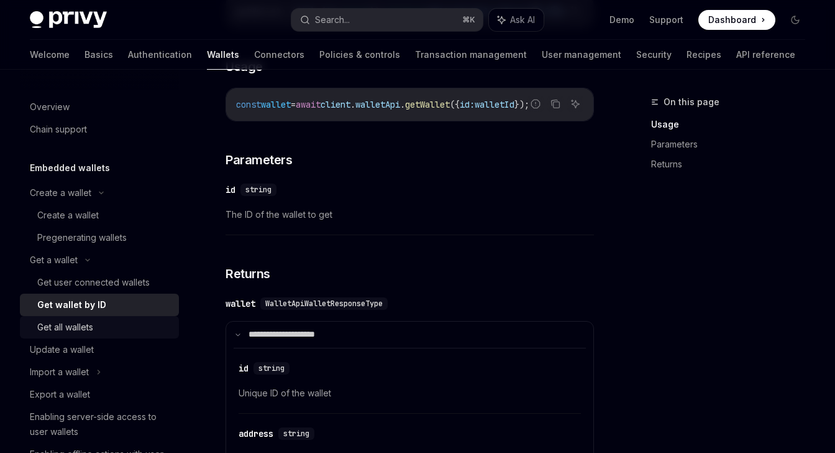
click at [109, 331] on div "Get all wallets" at bounding box center [104, 327] width 134 height 15
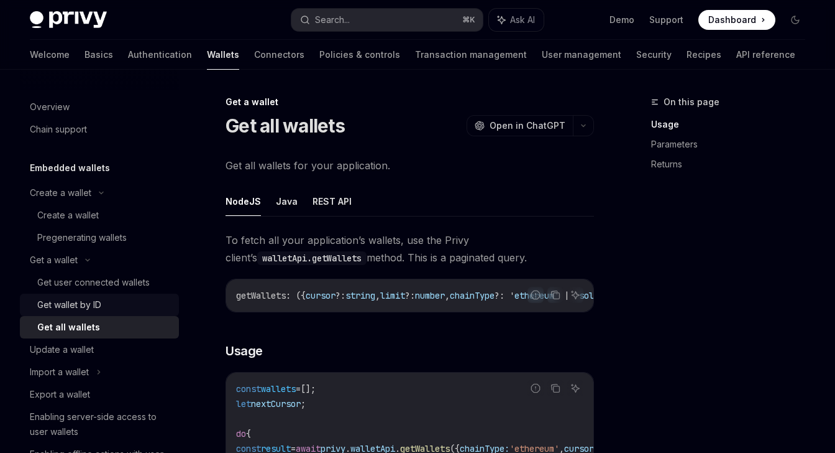
click at [121, 295] on link "Get wallet by ID" at bounding box center [99, 304] width 159 height 22
click at [121, 278] on div "Get user connected wallets" at bounding box center [93, 282] width 113 height 15
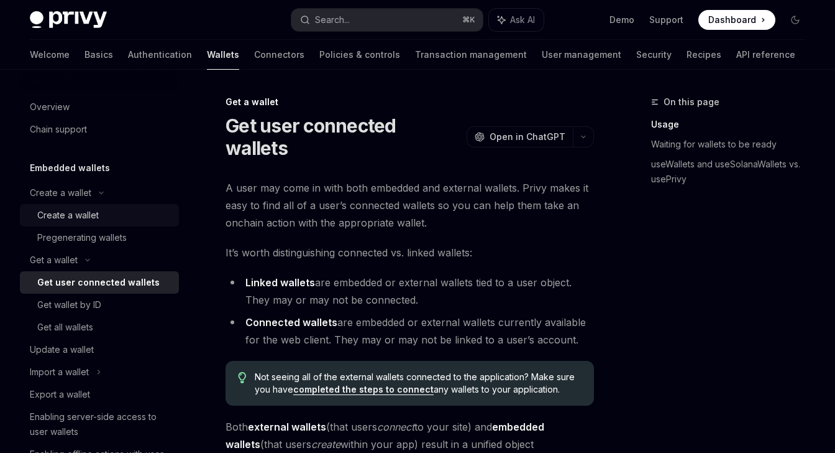
click at [95, 208] on div "Create a wallet" at bounding box center [68, 215] width 62 height 15
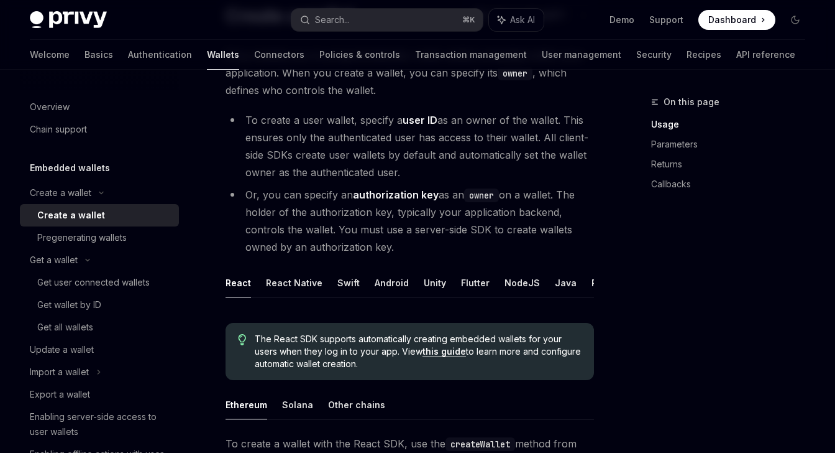
scroll to position [139, 0]
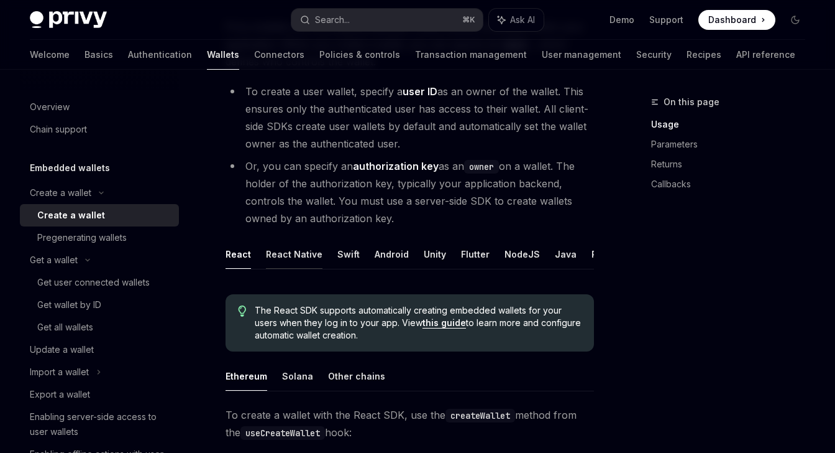
click at [282, 253] on button "React Native" at bounding box center [294, 253] width 57 height 29
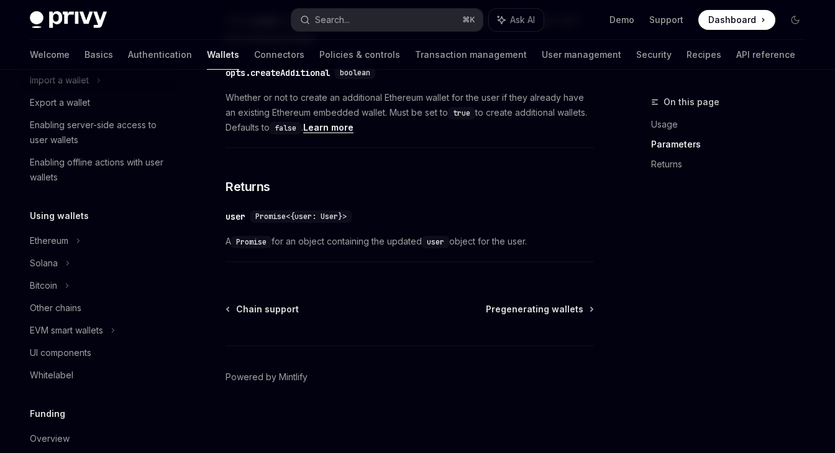
scroll to position [292, 0]
click at [98, 324] on div "EVM smart wallets" at bounding box center [66, 329] width 73 height 15
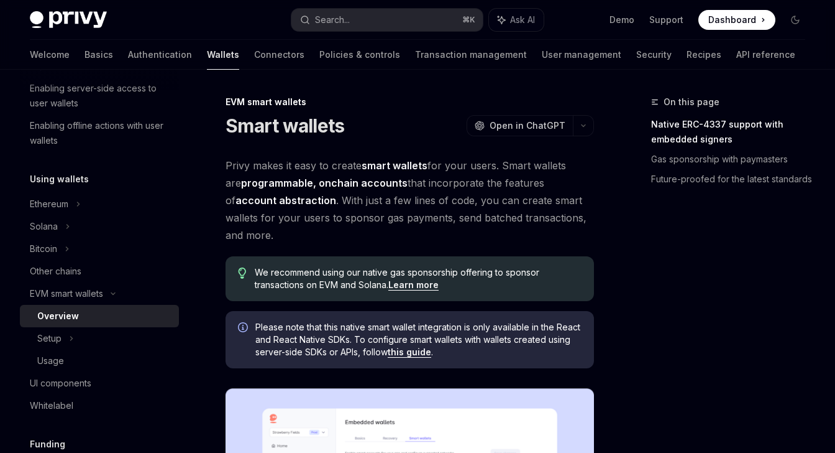
scroll to position [333, 0]
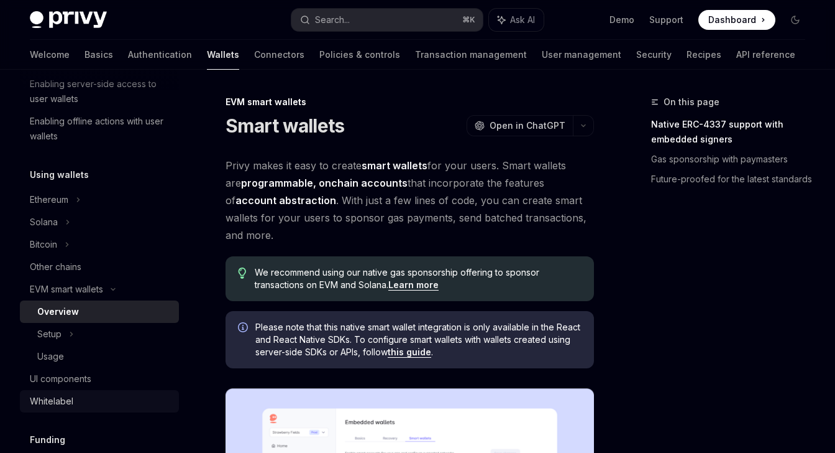
click at [79, 404] on div "Whitelabel" at bounding box center [101, 400] width 142 height 15
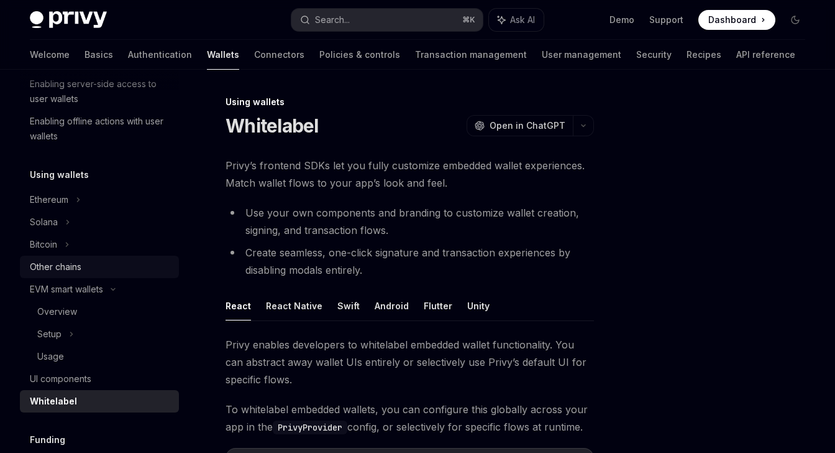
click at [80, 270] on div "Other chains" at bounding box center [56, 266] width 52 height 15
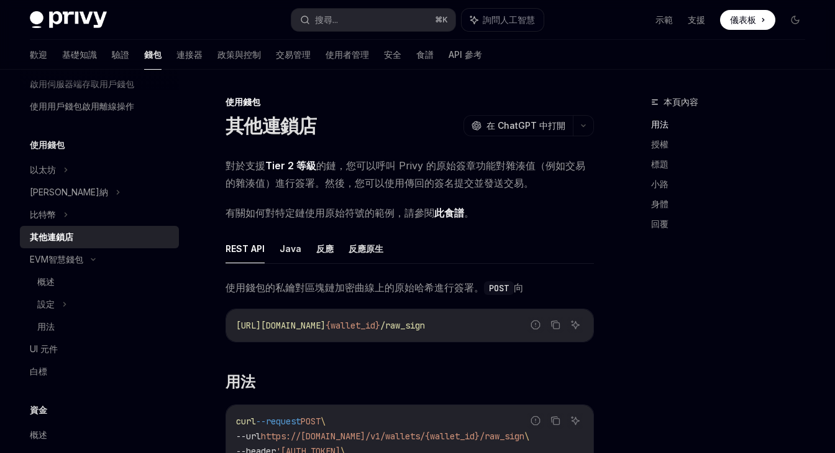
click at [285, 167] on font "Tier 2 等級" at bounding box center [290, 165] width 51 height 12
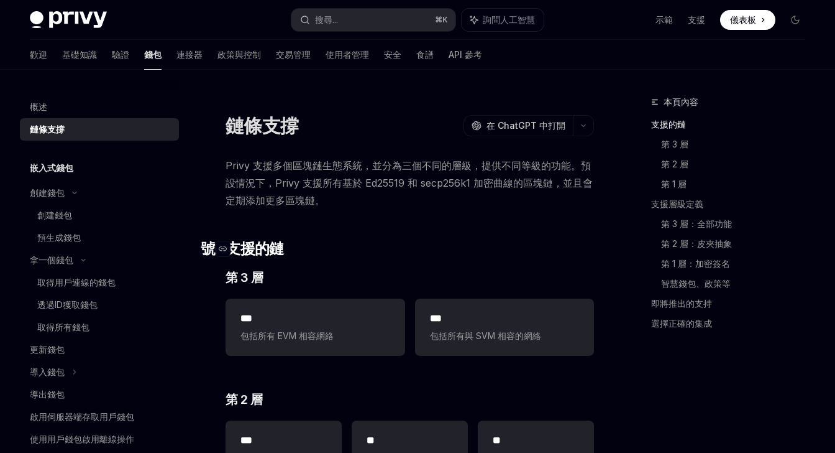
scroll to position [24, 0]
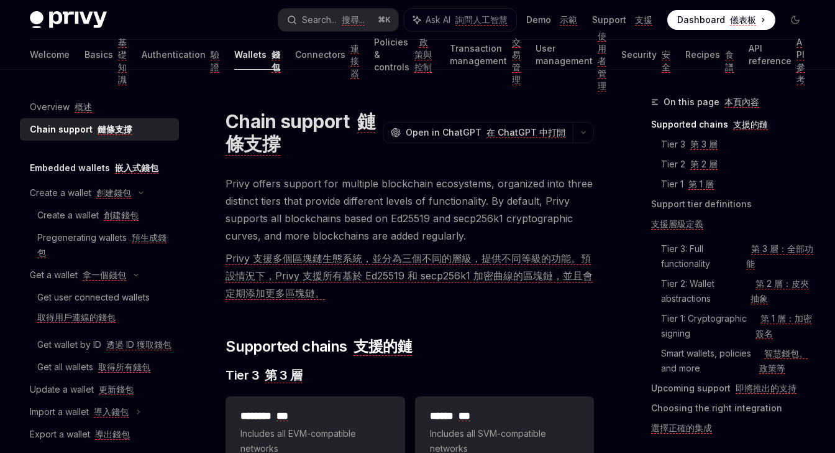
scroll to position [6, 0]
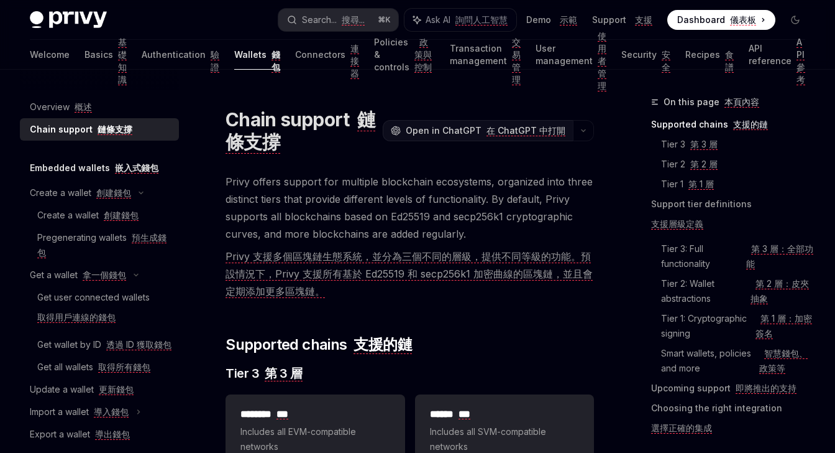
click at [469, 129] on span "Open in ChatGPT 在 ChatGPT 中打開" at bounding box center [486, 130] width 160 height 12
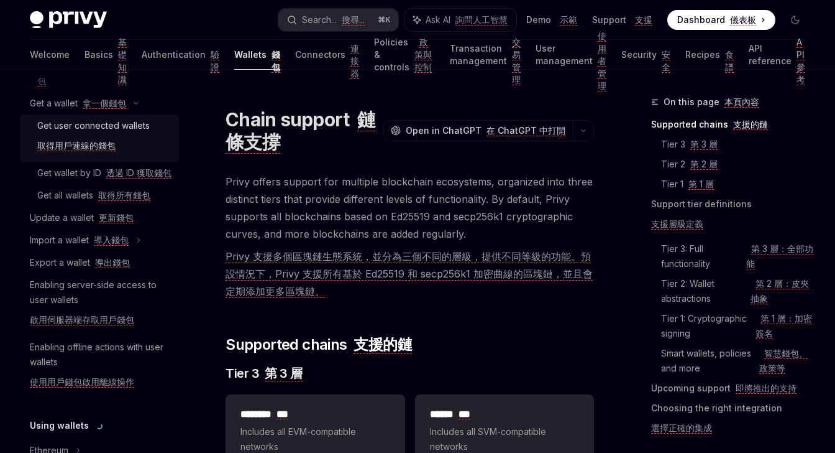
scroll to position [196, 0]
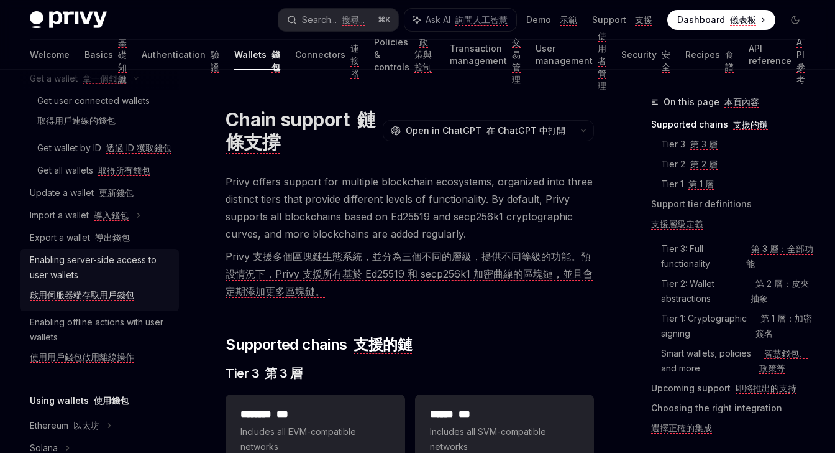
click at [140, 282] on div "Enabling server-side access to user wallets 啟用伺服器端存取用戶錢包" at bounding box center [101, 279] width 142 height 55
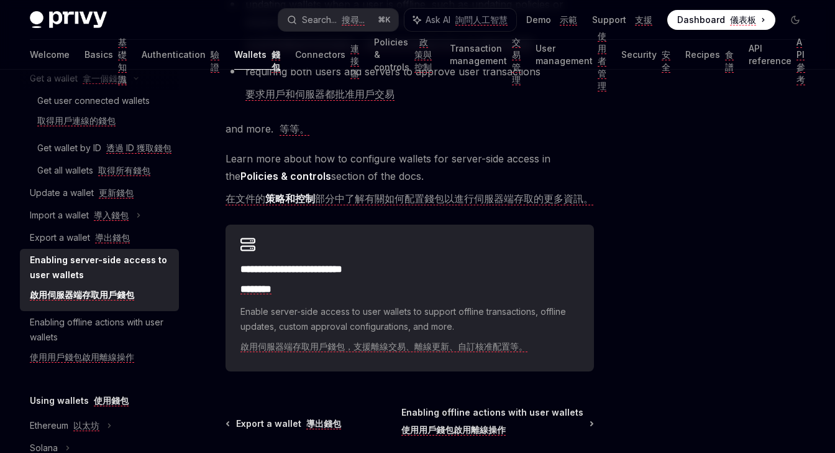
scroll to position [595, 0]
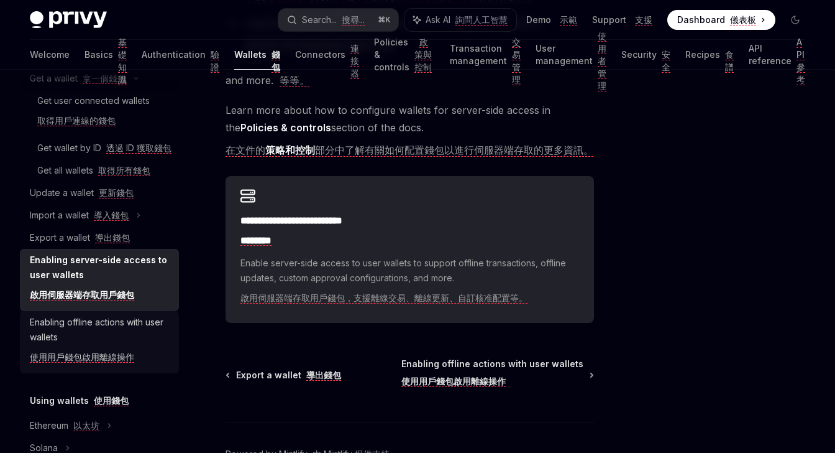
click at [119, 334] on div "Enabling offline actions with user wallets 使用用戶錢包啟用離線操作" at bounding box center [101, 342] width 142 height 55
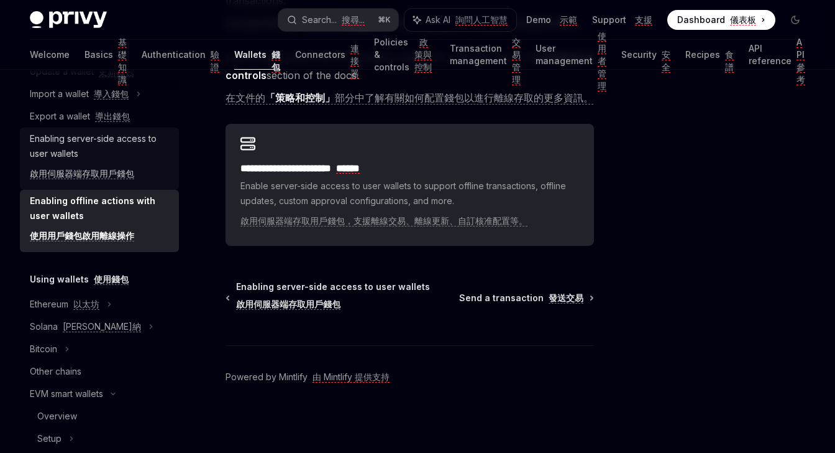
scroll to position [341, 0]
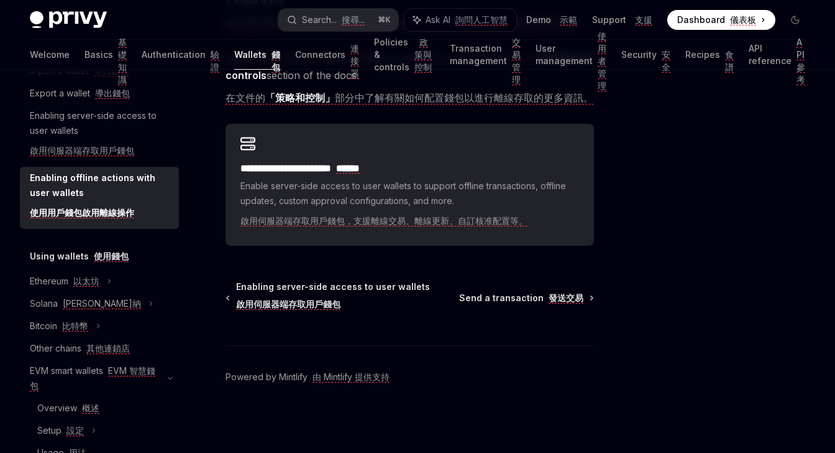
click at [121, 279] on div "Using wallets 使用錢包 Ethereum 以太坊 Solana 索拉納 Bitcoin 比特幣 Other chains 其他連鎖店 EVM s…" at bounding box center [99, 379] width 159 height 260
click at [116, 262] on font "使用錢包" at bounding box center [111, 256] width 35 height 11
click at [96, 287] on font "以太坊" at bounding box center [86, 280] width 26 height 11
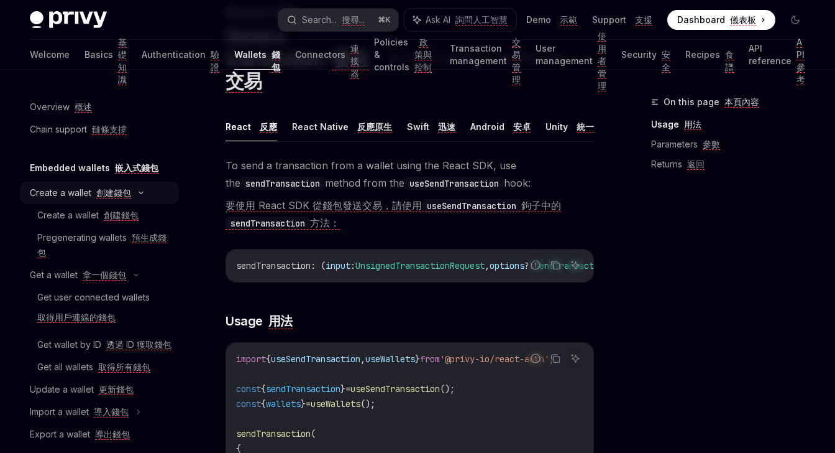
click at [113, 196] on font "創建錢包" at bounding box center [113, 192] width 35 height 11
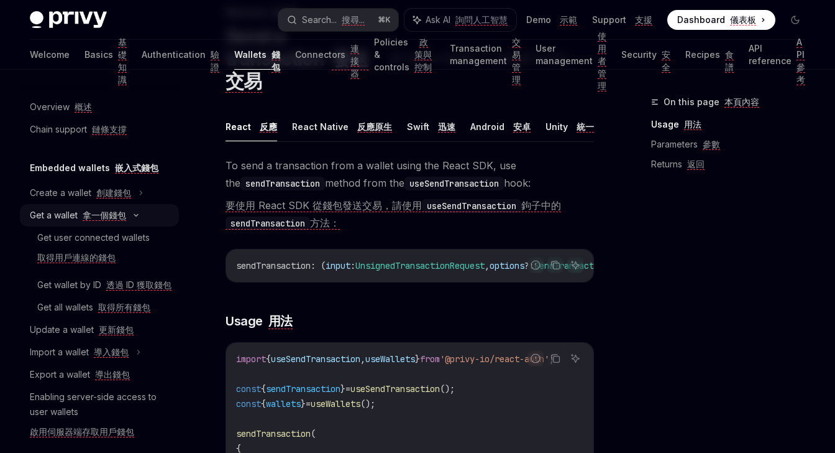
click at [113, 215] on font "拿一個錢包" at bounding box center [105, 214] width 44 height 11
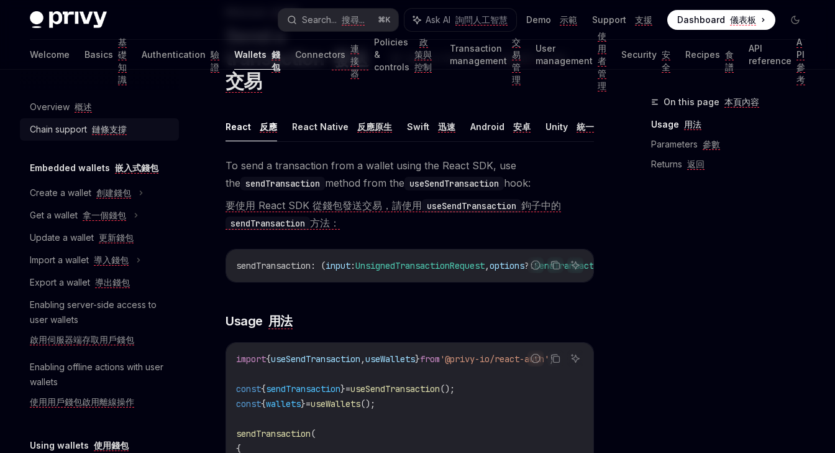
click at [109, 137] on link "Chain support 鏈條支撐" at bounding box center [99, 129] width 159 height 22
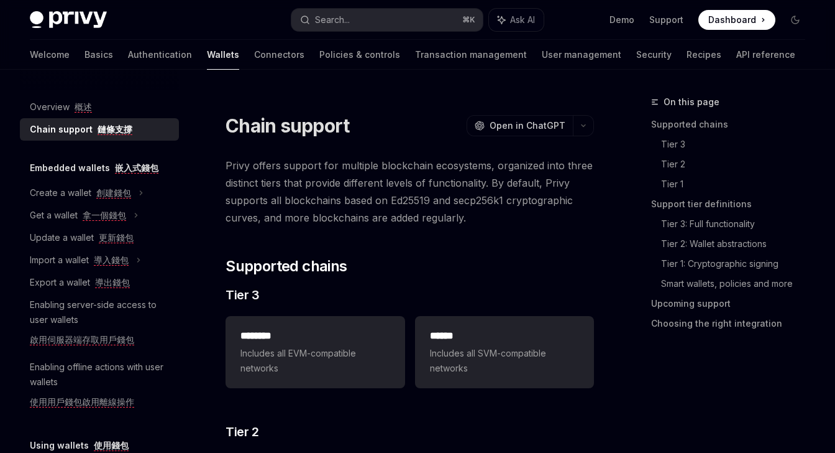
type textarea "*"
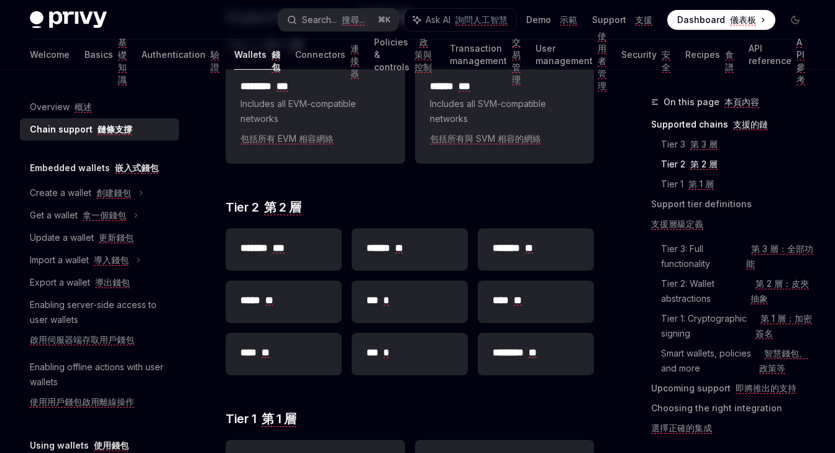
scroll to position [375, 0]
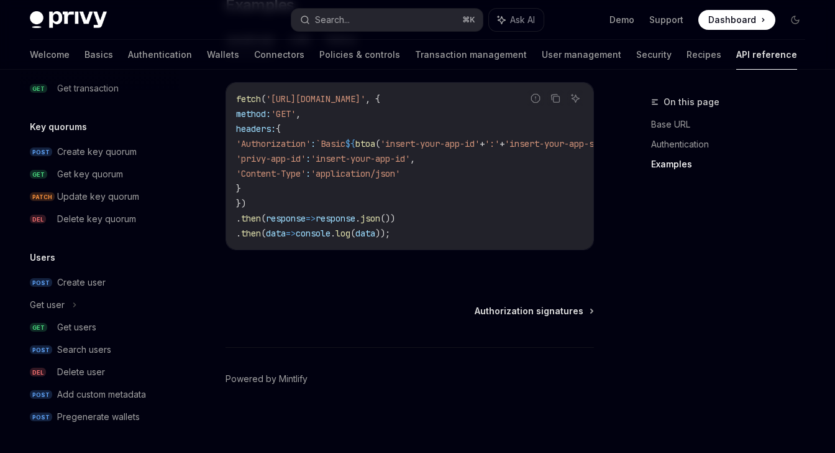
scroll to position [928, 0]
click at [105, 323] on div "Get users" at bounding box center [114, 327] width 114 height 15
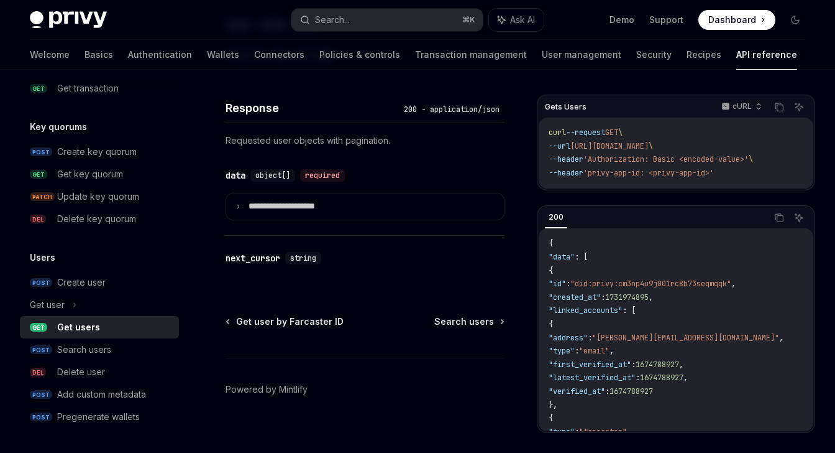
scroll to position [588, 0]
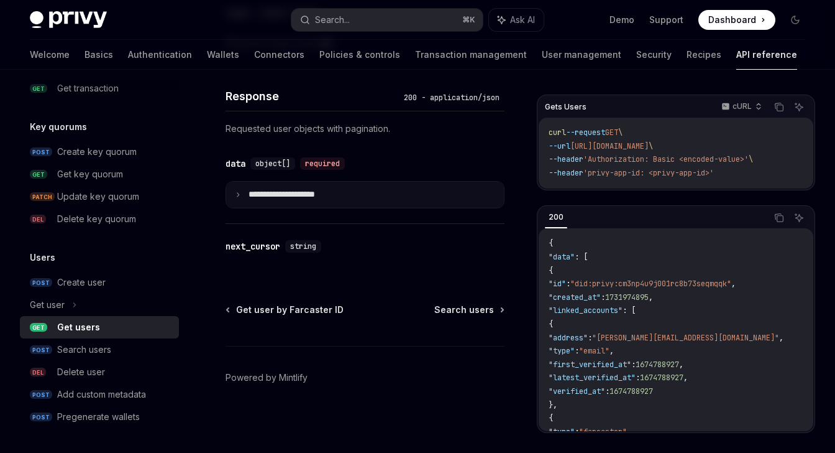
click at [351, 197] on summary "**********" at bounding box center [365, 195] width 278 height 26
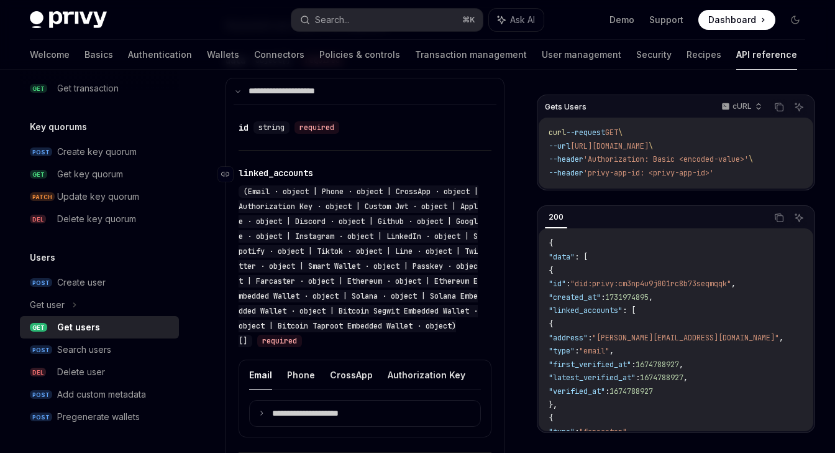
scroll to position [696, 0]
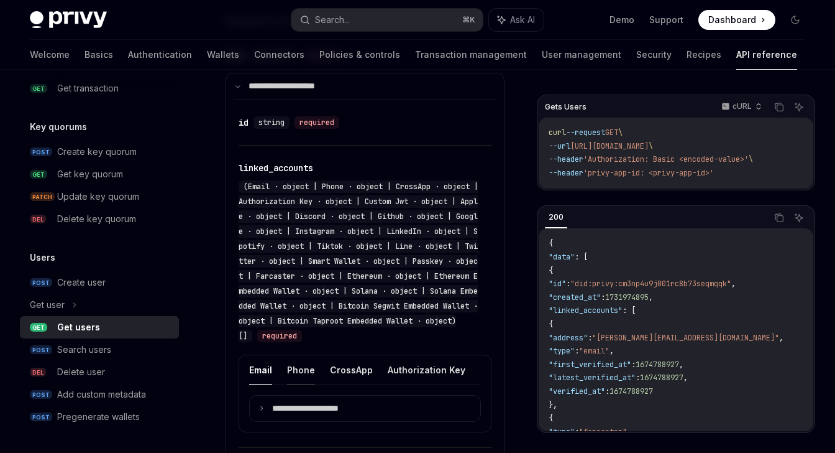
click at [301, 371] on button "Phone" at bounding box center [301, 369] width 28 height 29
type textarea "*"
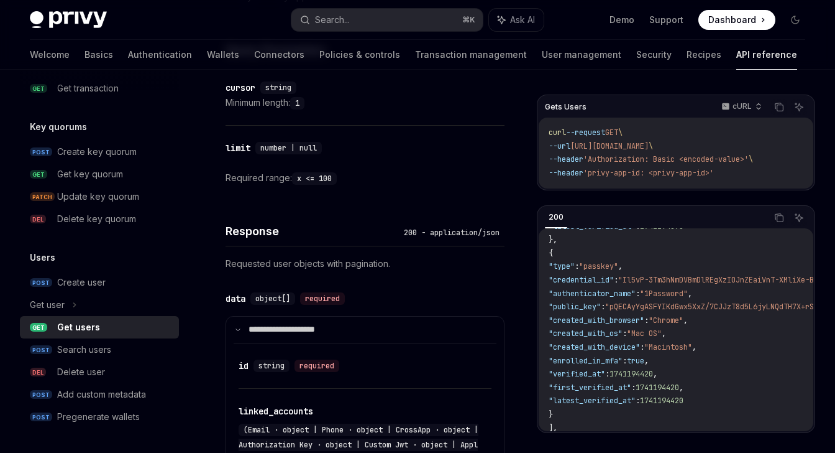
scroll to position [390, 0]
